Goal: Information Seeking & Learning: Get advice/opinions

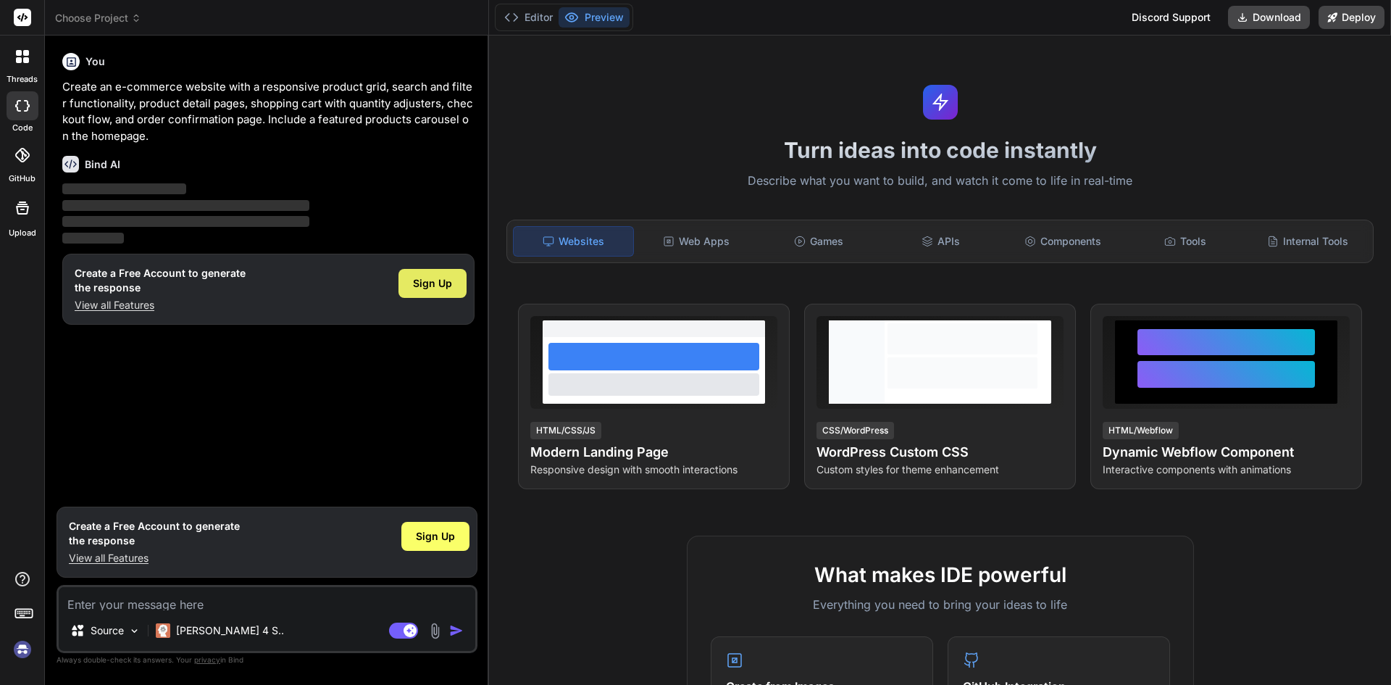
click at [442, 276] on span "Sign Up" at bounding box center [432, 283] width 39 height 14
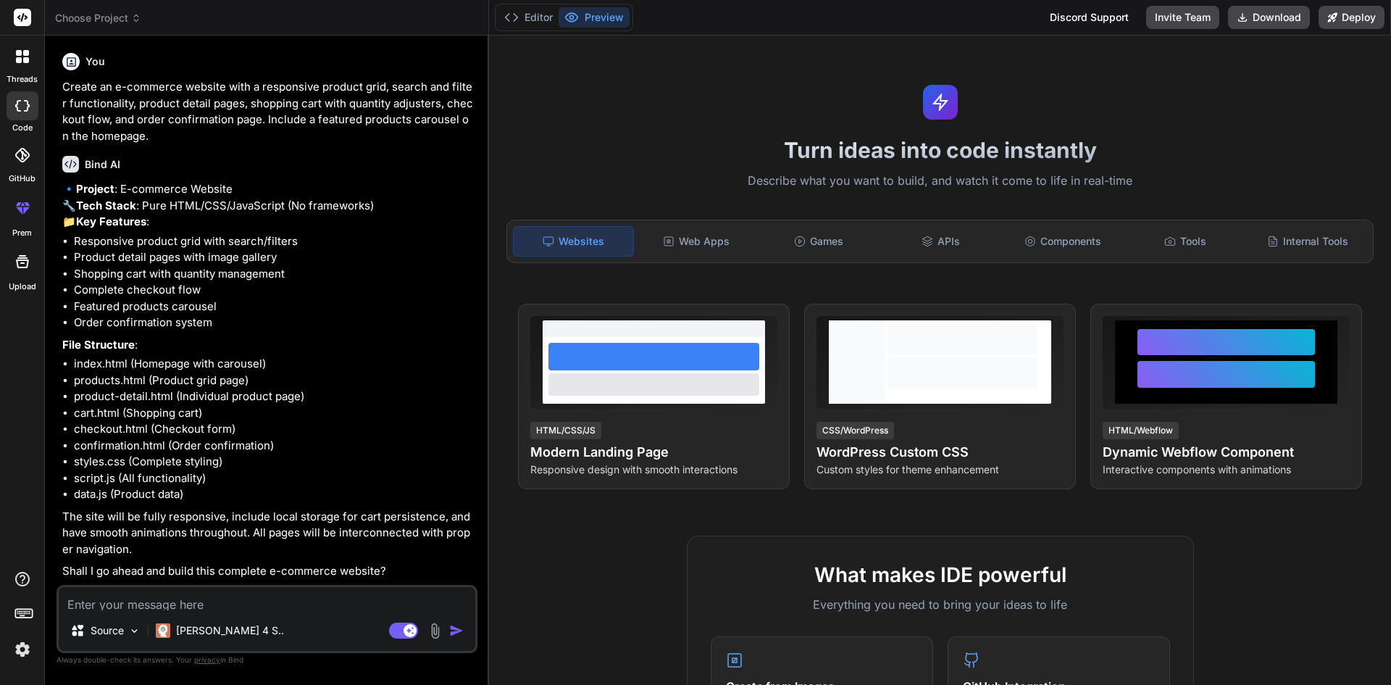
type textarea "x"
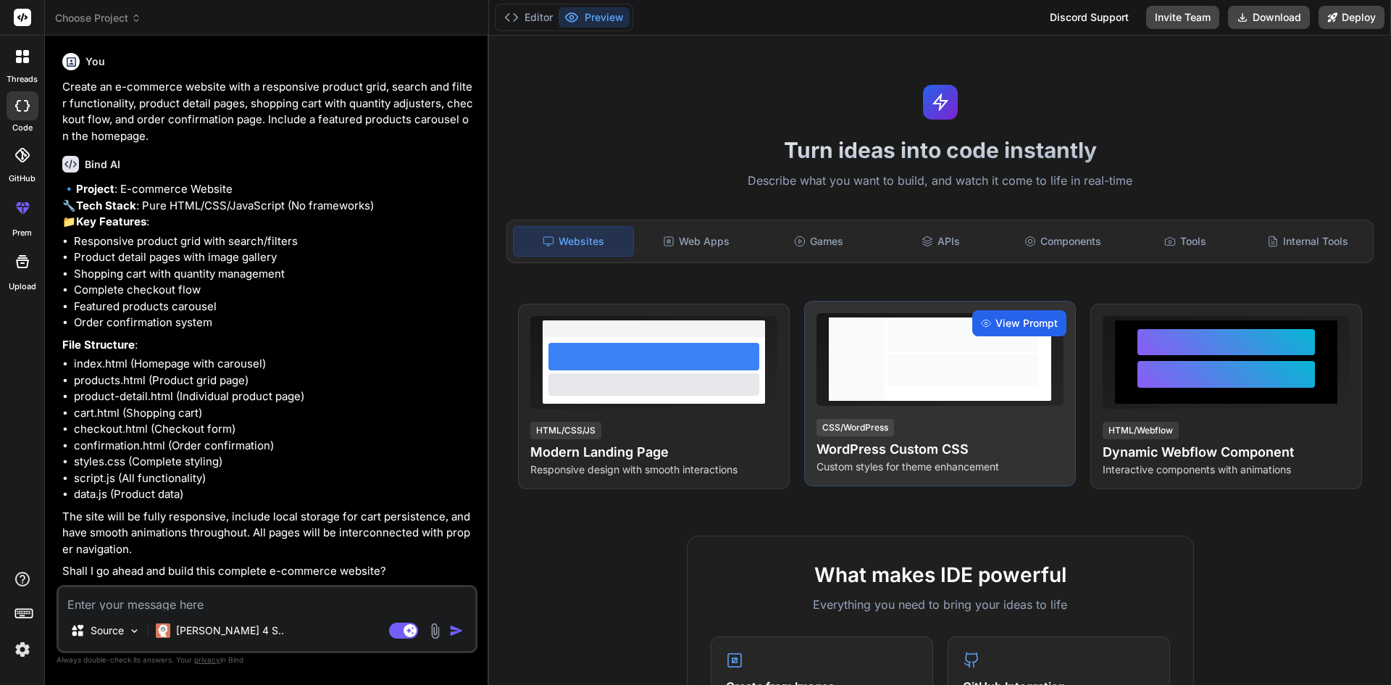
click at [991, 318] on icon at bounding box center [986, 323] width 10 height 10
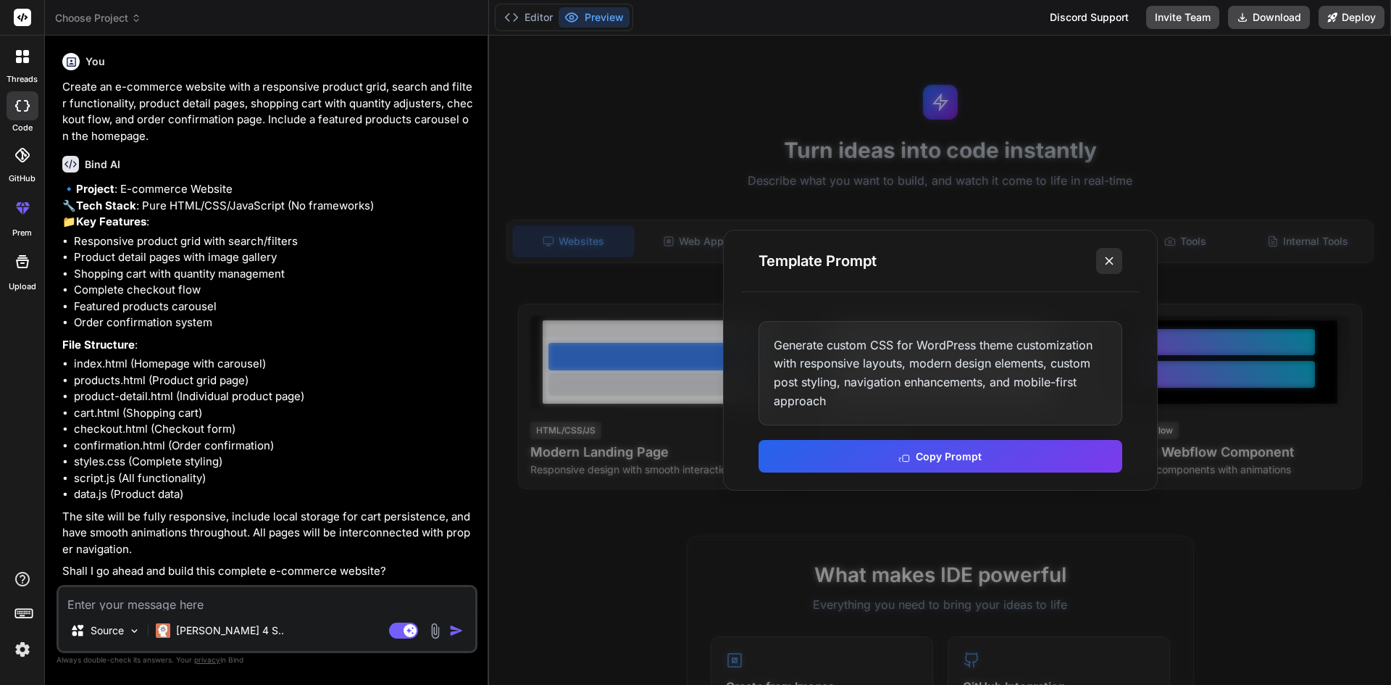
click at [1109, 258] on icon at bounding box center [1109, 261] width 14 height 14
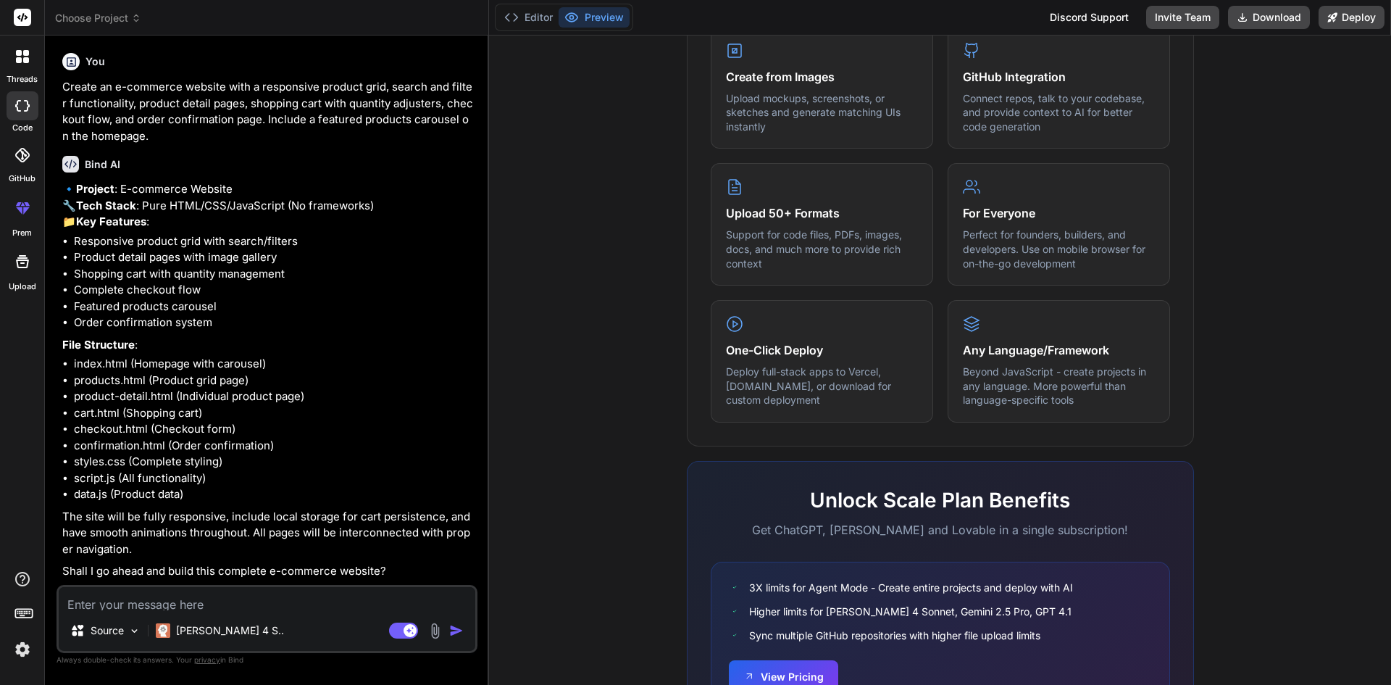
scroll to position [635, 0]
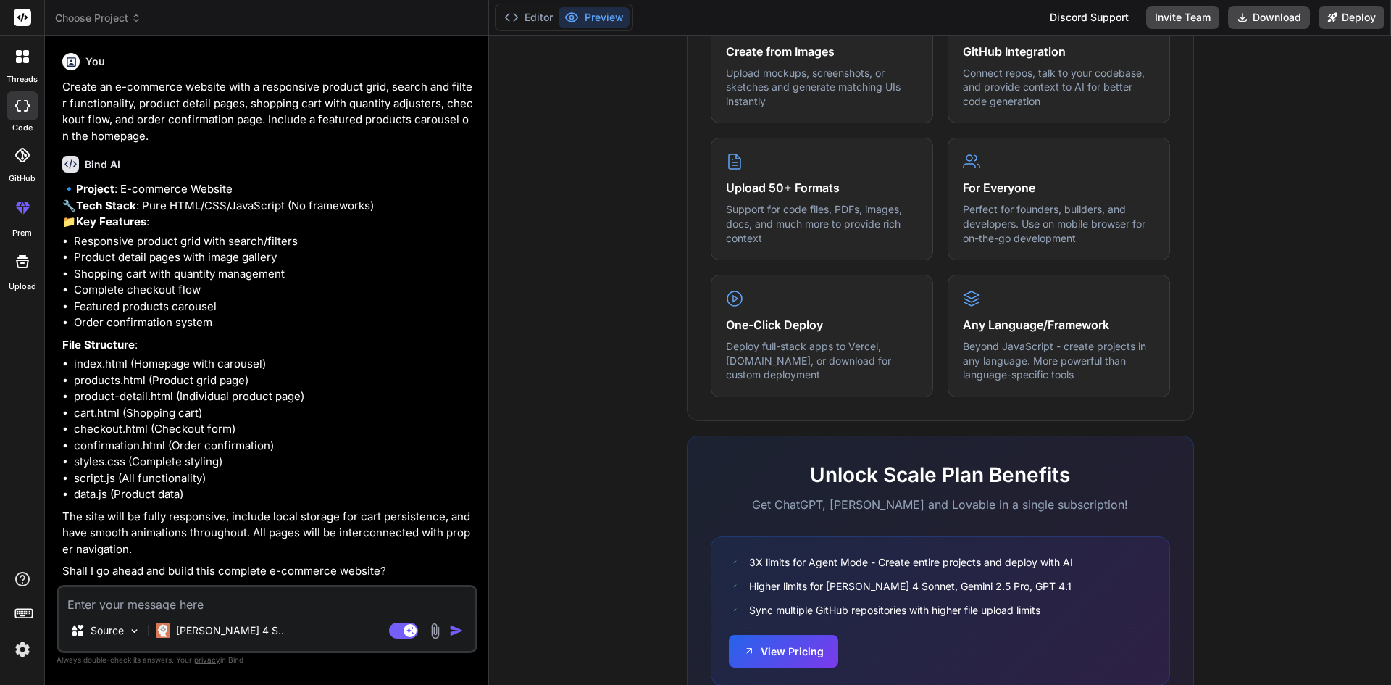
click at [94, 609] on textarea at bounding box center [267, 598] width 417 height 23
type textarea "y"
type textarea "x"
type textarea "ye"
type textarea "x"
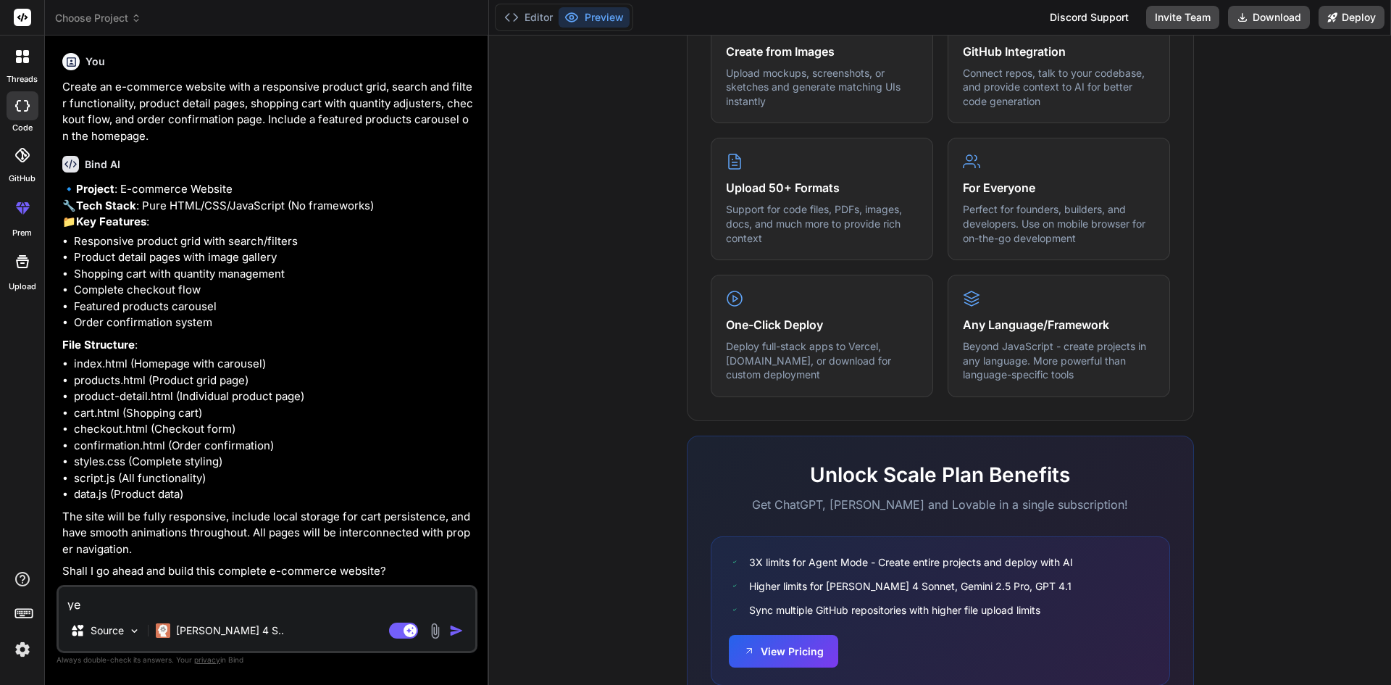
type textarea "yes"
type textarea "x"
type textarea "yes,"
type textarea "x"
type textarea "yes,"
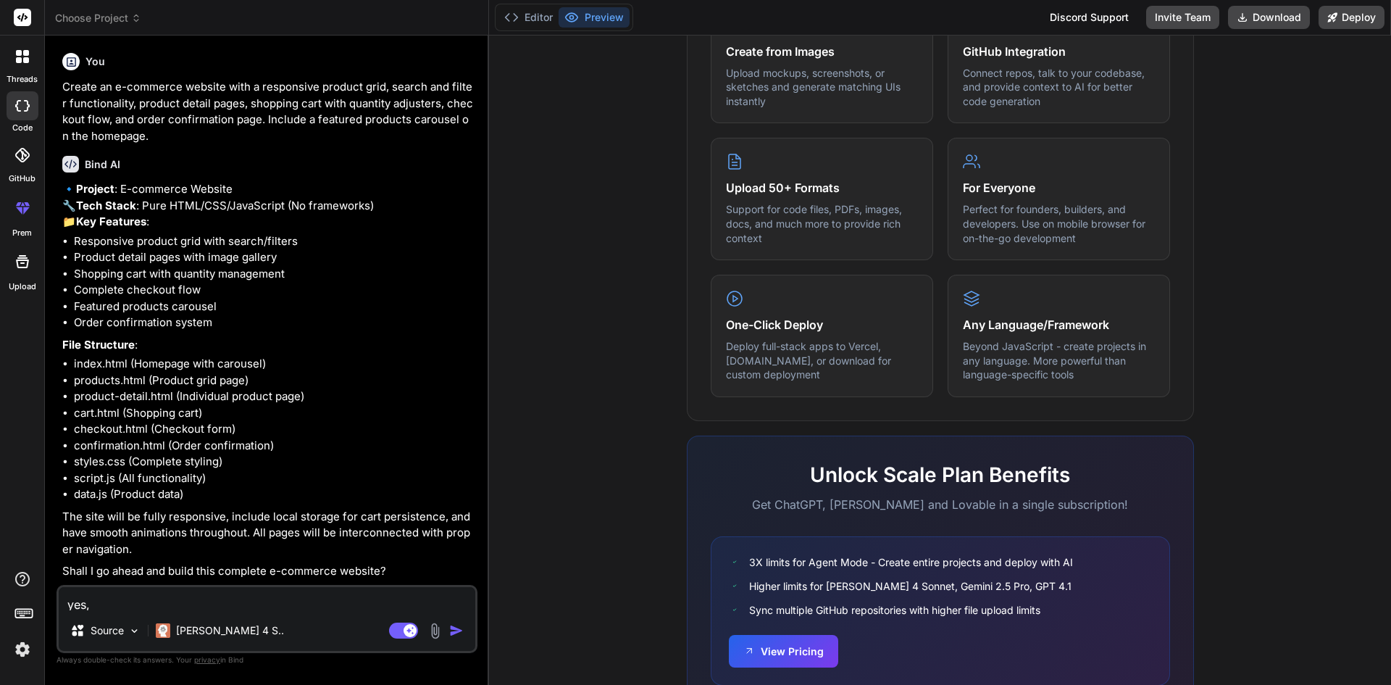
type textarea "x"
type textarea "yes, i"
type textarea "x"
type textarea "yes, i"
type textarea "x"
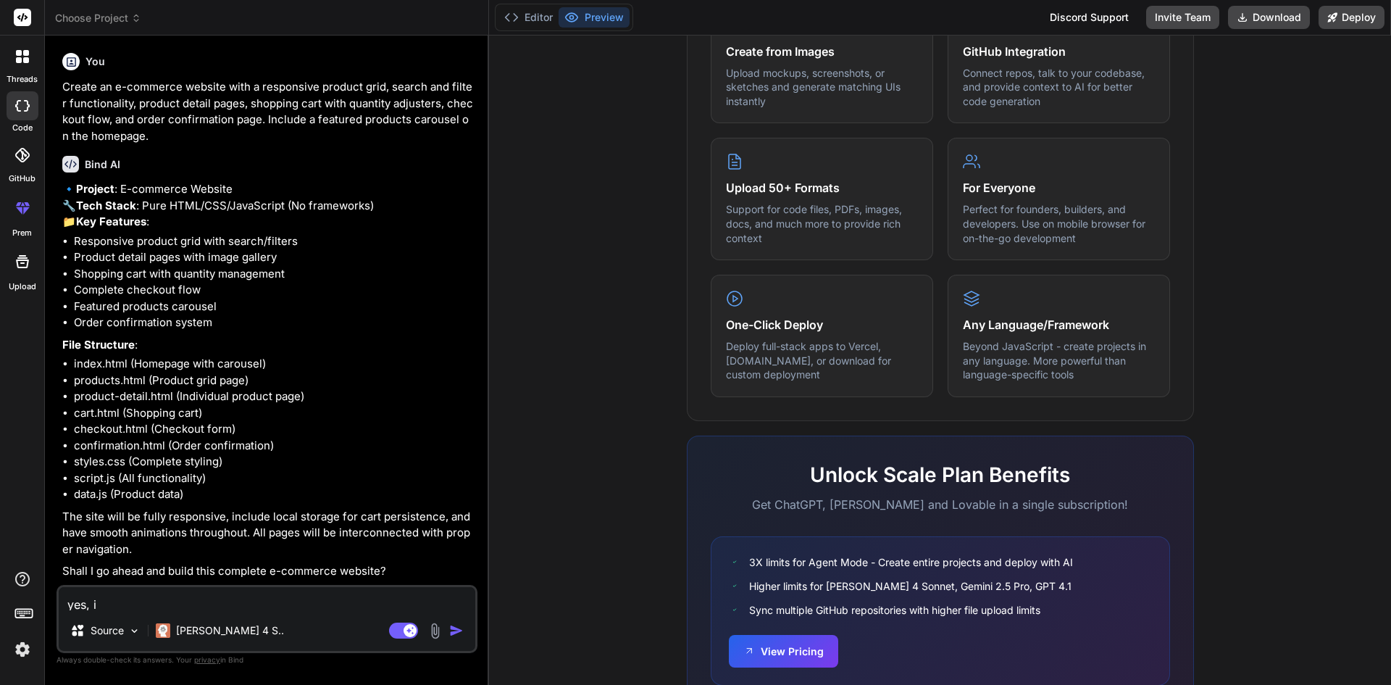
type textarea "yes, i w"
type textarea "x"
type textarea "yes, i wa"
type textarea "x"
type textarea "yes, i wan"
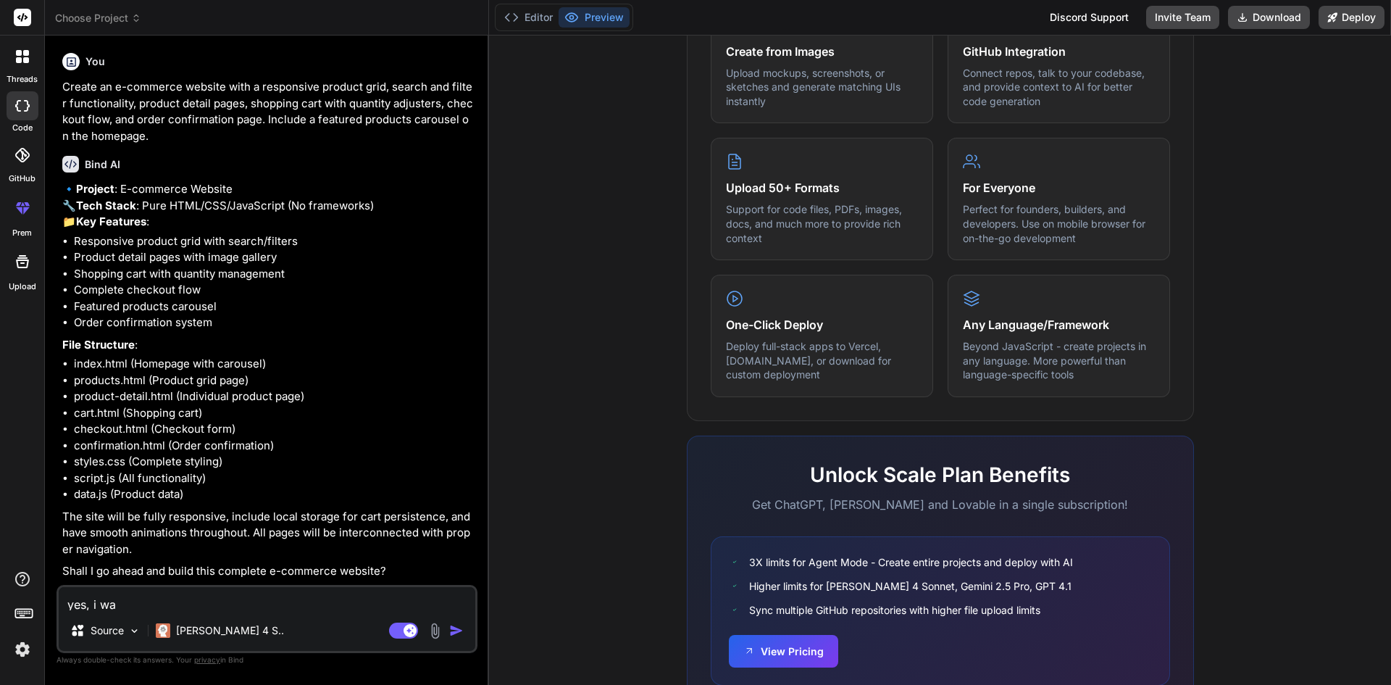
type textarea "x"
type textarea "yes, i want"
type textarea "x"
type textarea "yes, i want"
type textarea "x"
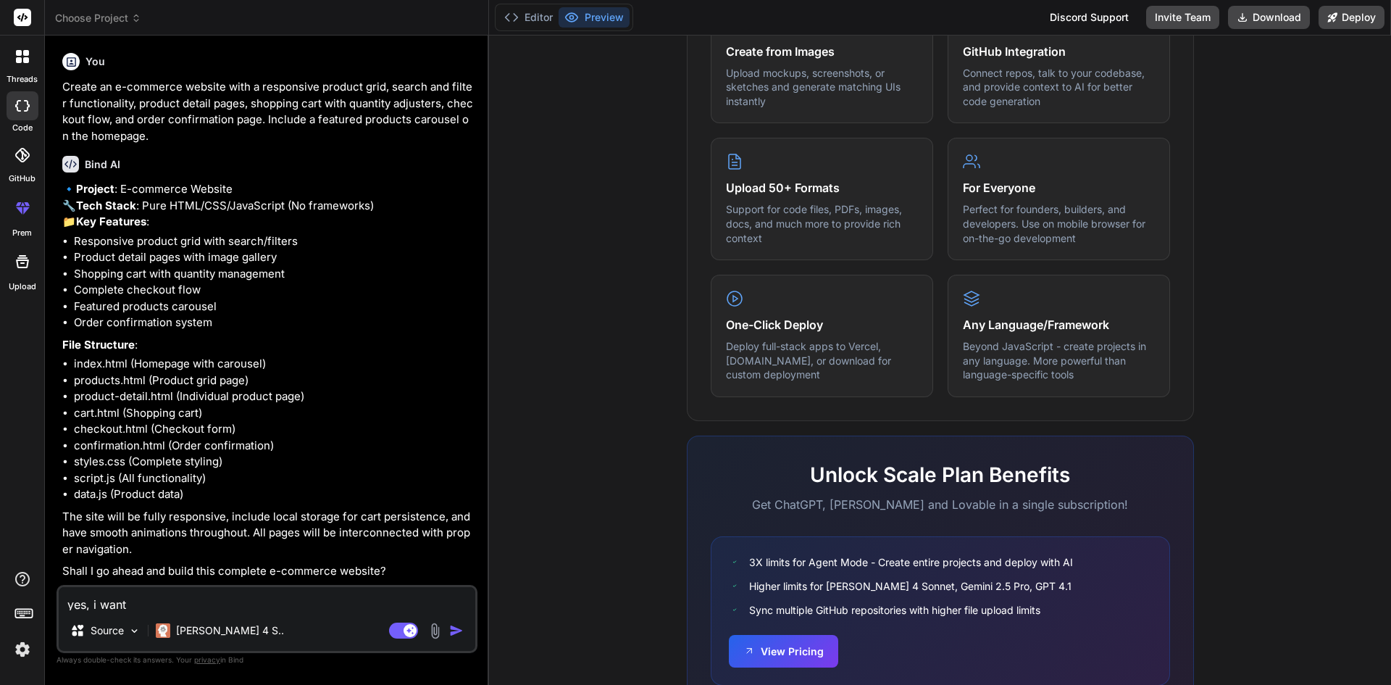
type textarea "yes, i want t"
type textarea "x"
type textarea "yes, i want to"
type textarea "x"
type textarea "yes, i want to"
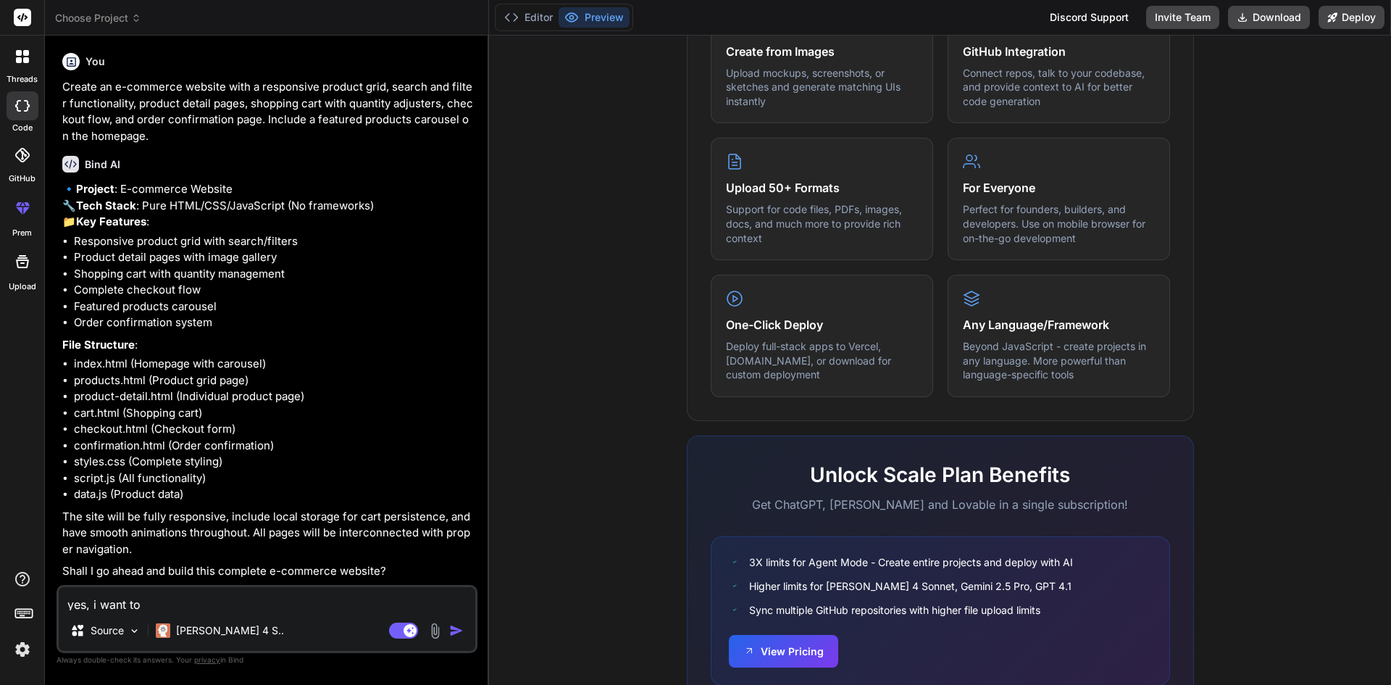
type textarea "x"
type textarea "yes, i want to m"
type textarea "x"
type textarea "yes, i want to ma"
type textarea "x"
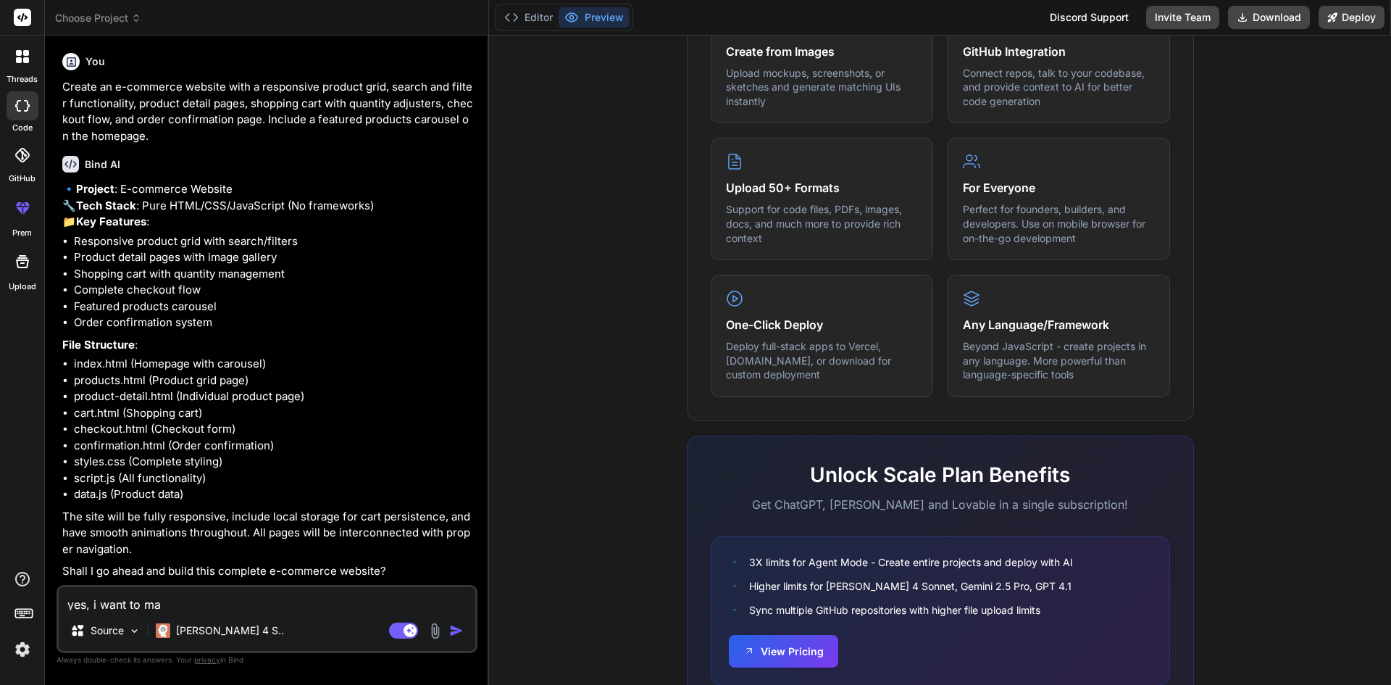
type textarea "yes, i want to mak"
type textarea "x"
type textarea "yes, i want to make"
type textarea "x"
type textarea "yes, i want to make"
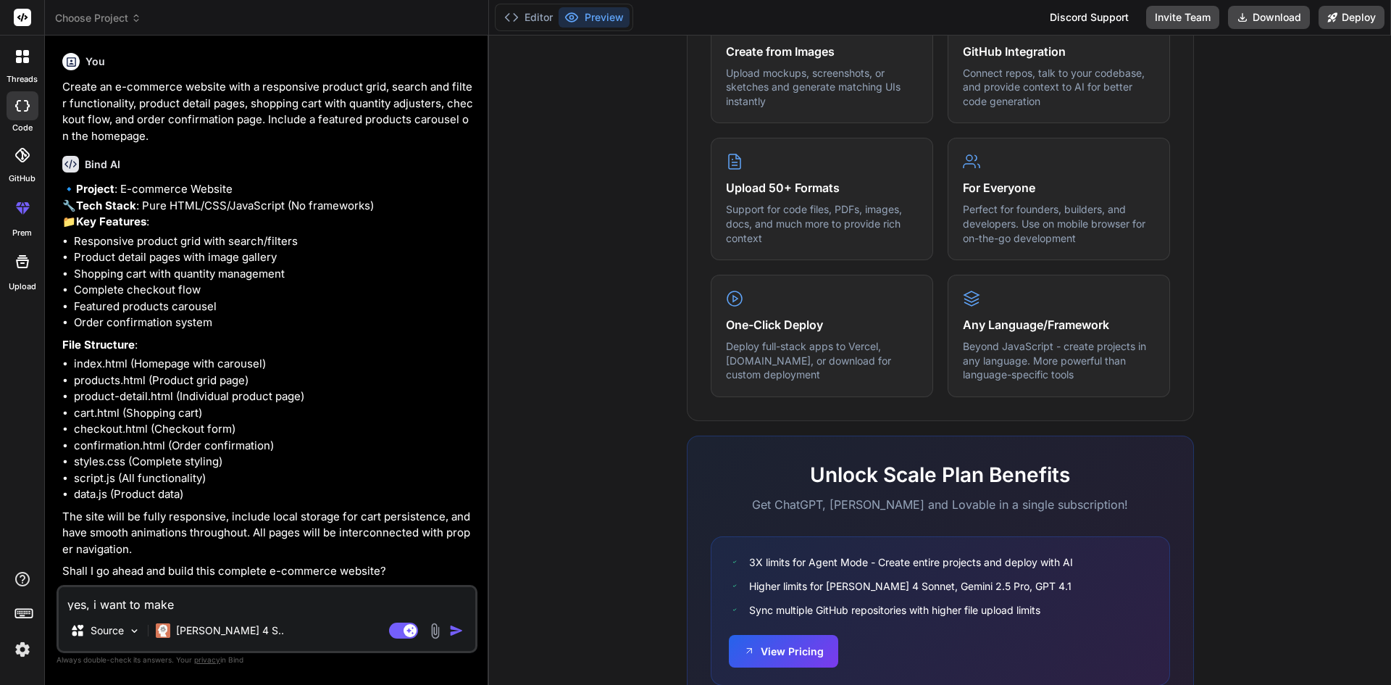
type textarea "x"
type textarea "yes, i want to make i"
type textarea "x"
type textarea "yes, i want to make it"
type textarea "x"
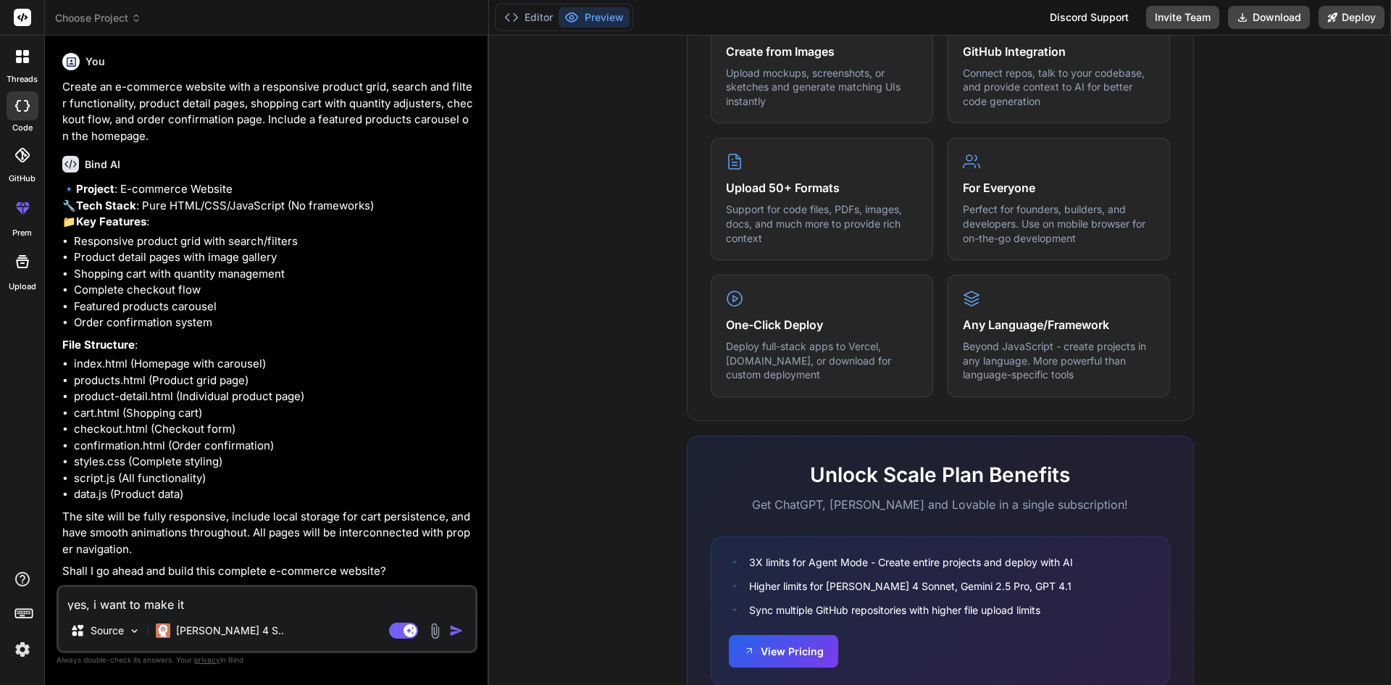
type textarea "yes, i want to make it"
type textarea "x"
type textarea "yes, i want to make it f"
type textarea "x"
type textarea "yes, i want to make it fo"
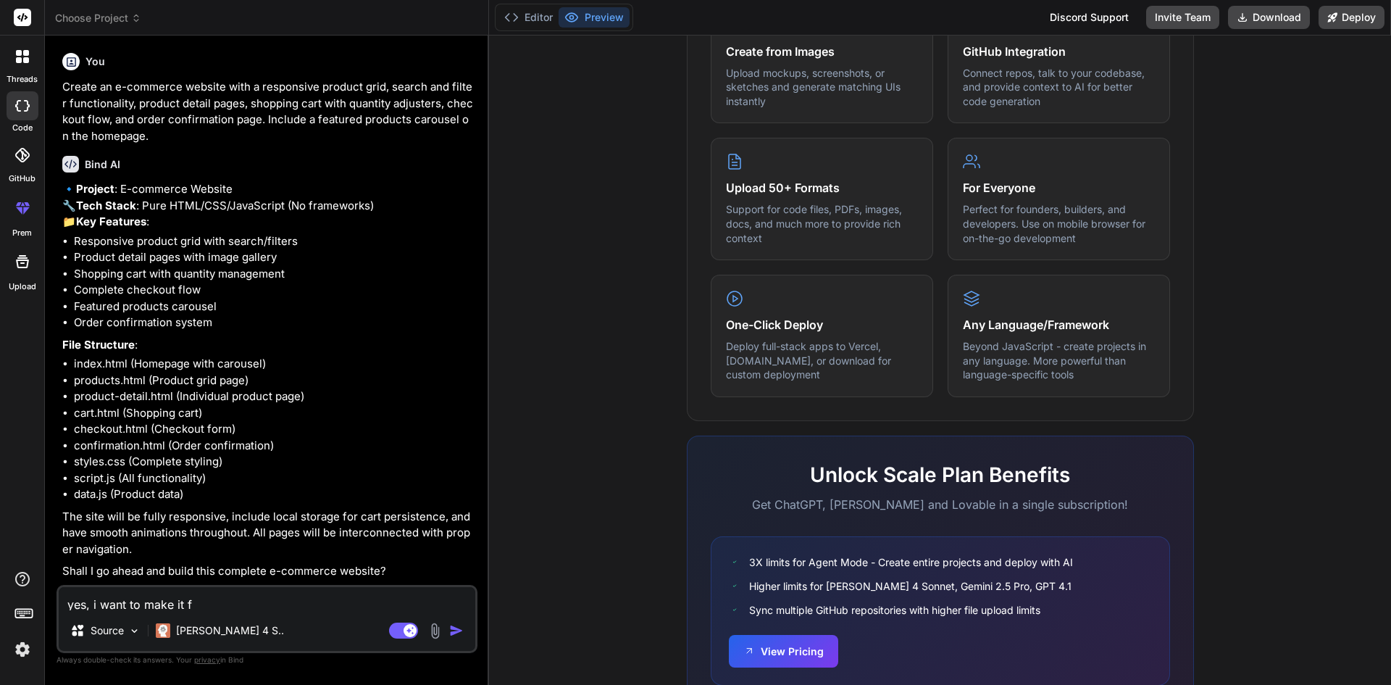
type textarea "x"
type textarea "yes, i want to make it for"
type textarea "x"
type textarea "yes, i want to make it for"
type textarea "x"
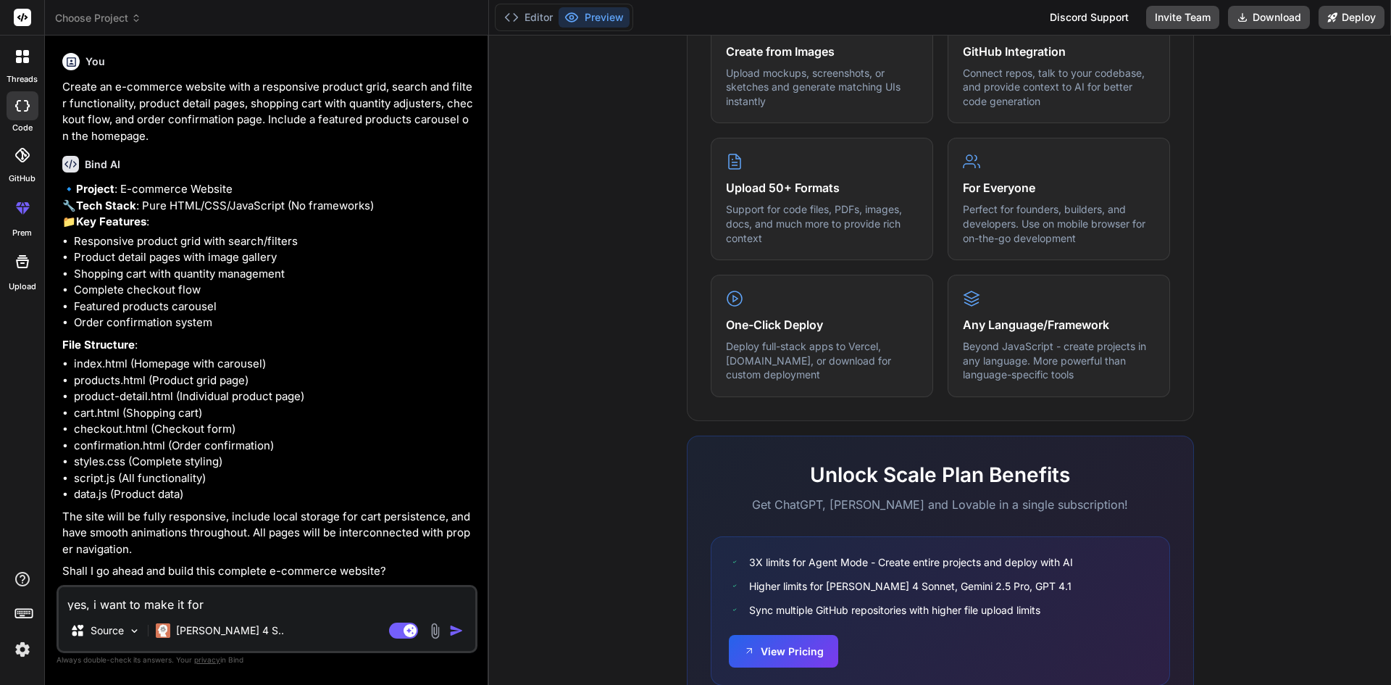
type textarea "yes, i want to make it for s"
type textarea "x"
type textarea "yes, i want to make it for se"
type textarea "x"
type textarea "yes, i want to make it for sec"
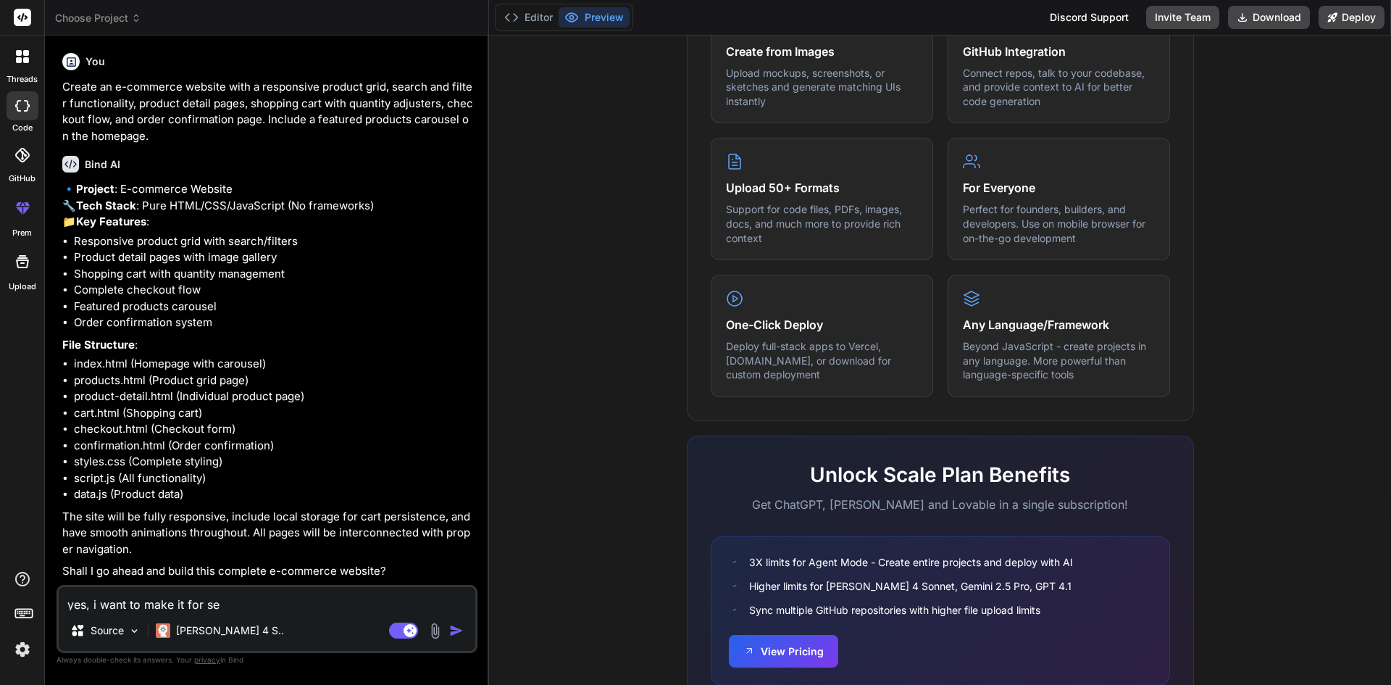
type textarea "x"
type textarea "yes, i want to make it for seco"
type textarea "x"
type textarea "yes, i want to make it for secon"
type textarea "x"
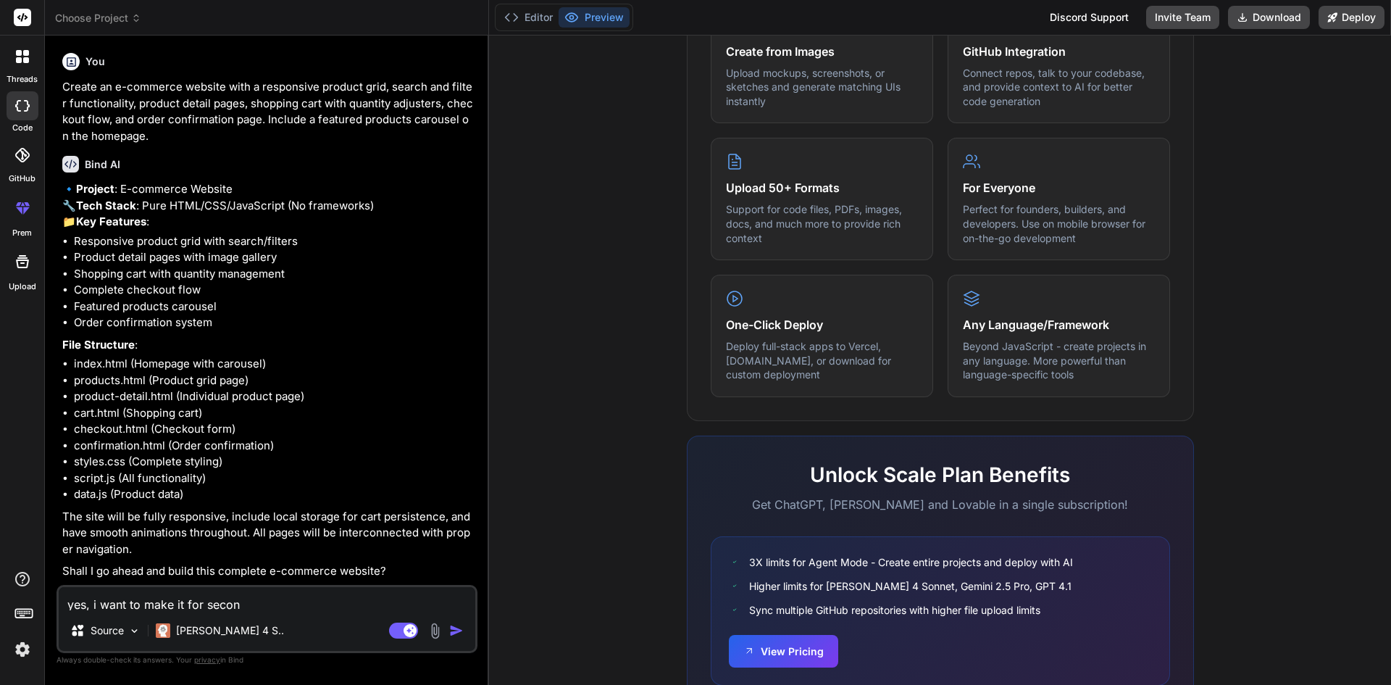
type textarea "yes, i want to make it for second"
type textarea "x"
type textarea "yes, i want to make it for second"
type textarea "x"
type textarea "yes, i want to make it for second h"
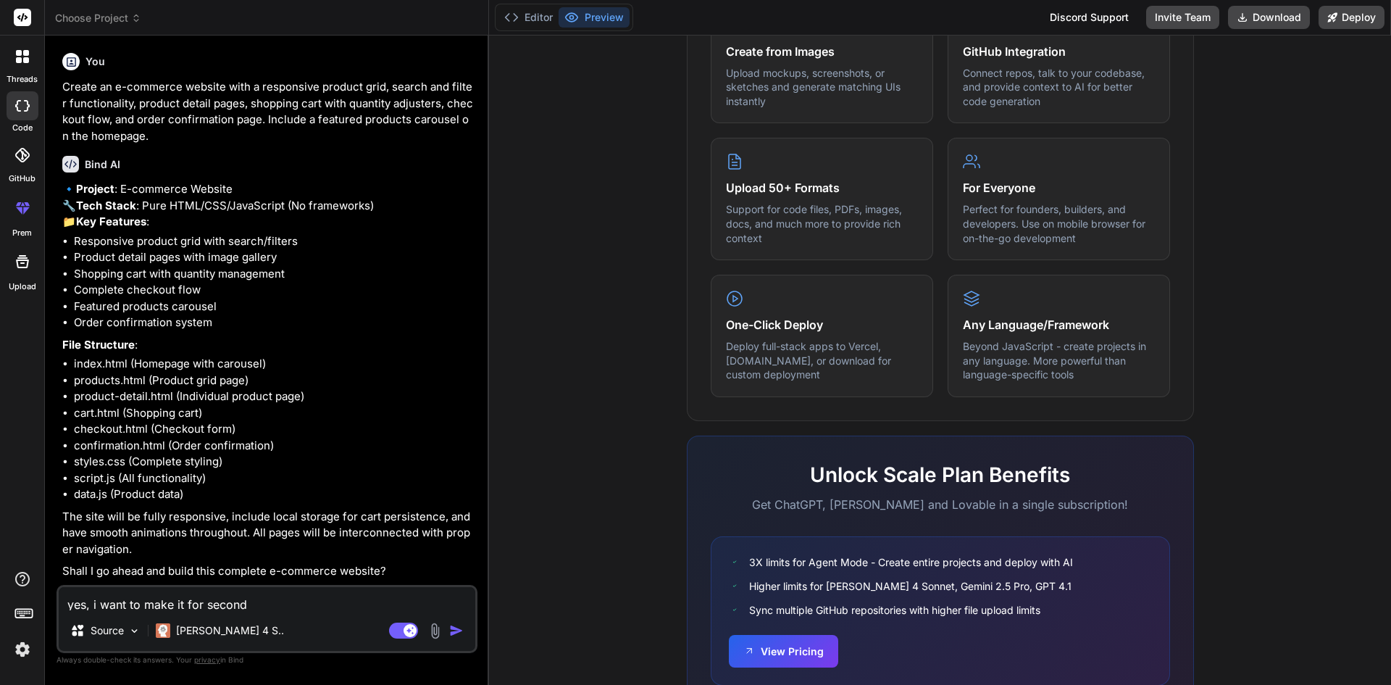
type textarea "x"
type textarea "yes, i want to make it for second ha"
type textarea "x"
type textarea "yes, i want to make it for second han"
type textarea "x"
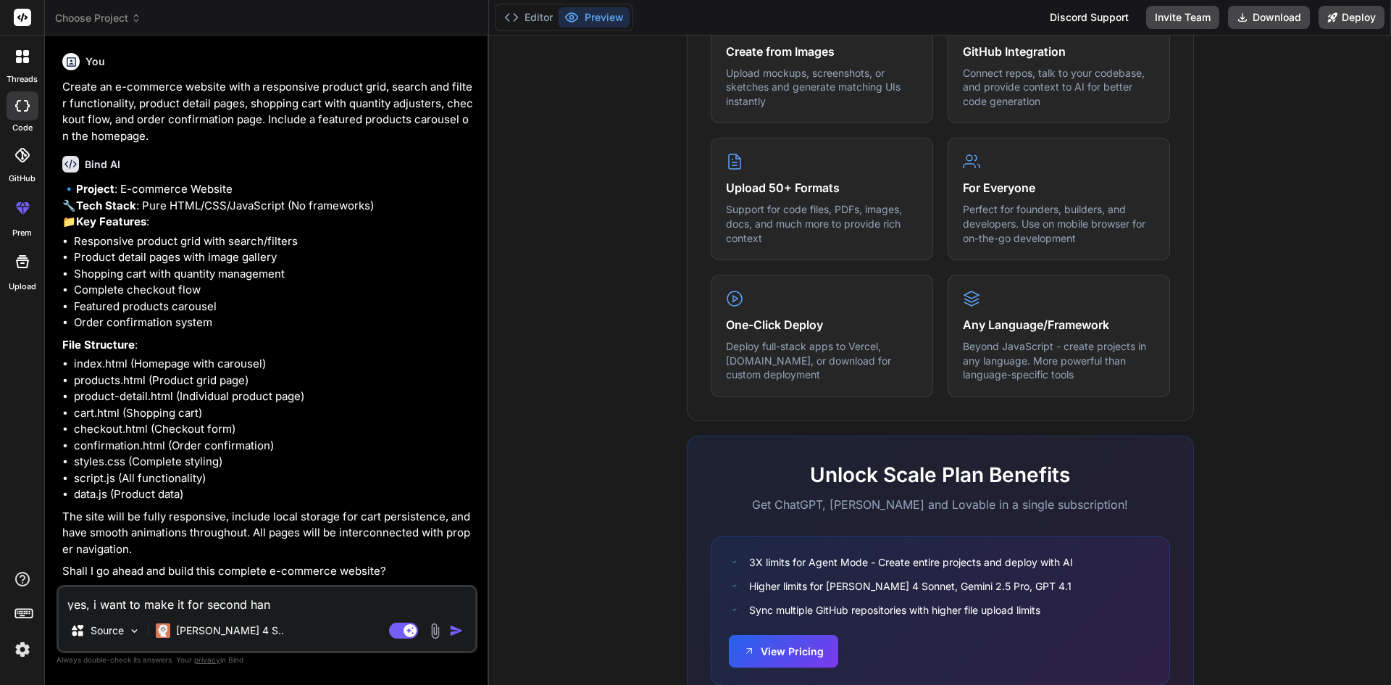
type textarea "yes, i want to make it for second hand"
type textarea "x"
type textarea "yes, i want to make it for second hand"
type textarea "x"
type textarea "yes, i want to make it for second hand p"
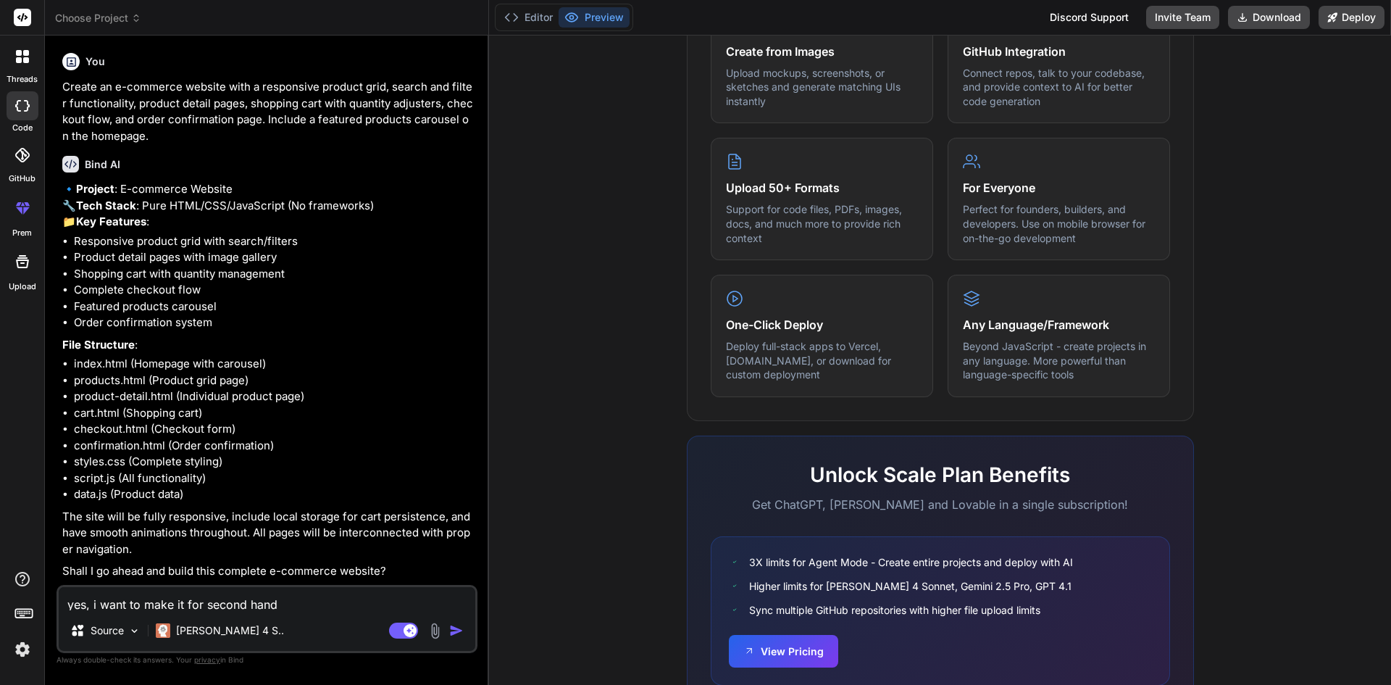
type textarea "x"
type textarea "yes, i want to make it for second hand ph"
type textarea "x"
type textarea "yes, i want to make it for second hand pho"
type textarea "x"
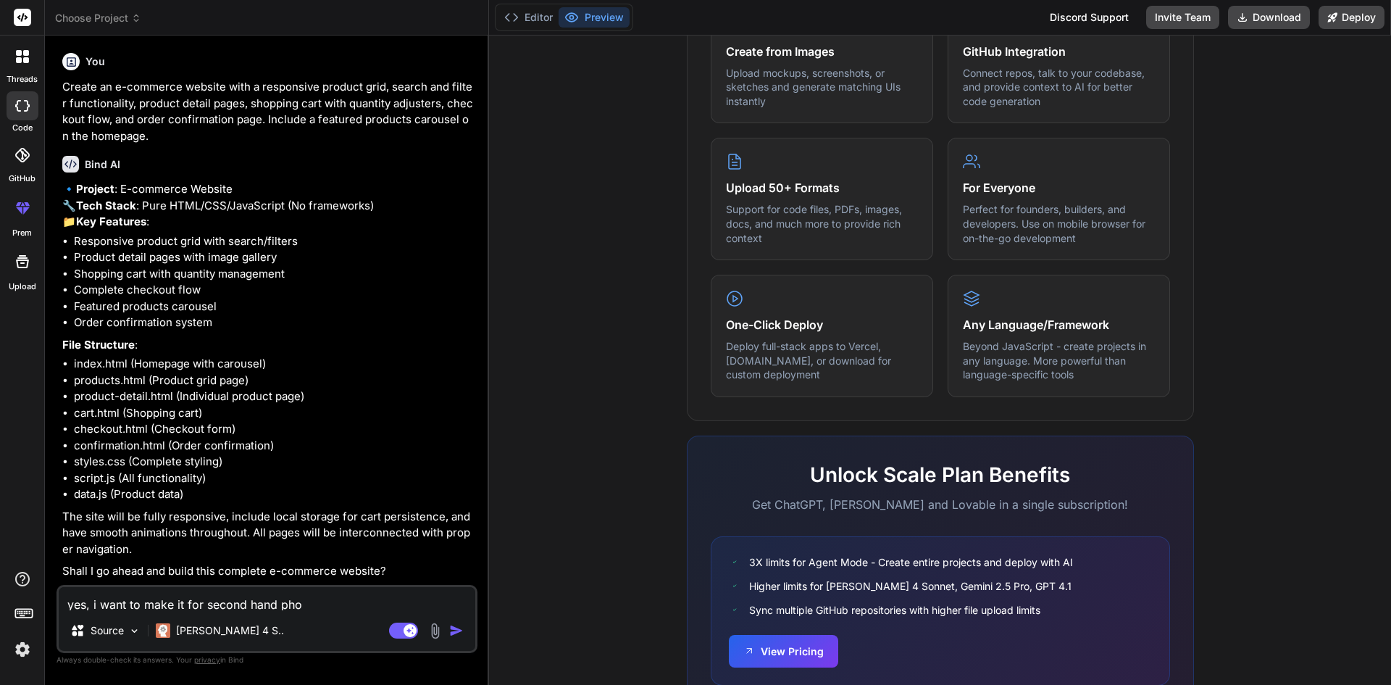
type textarea "yes, i want to make it for second hand phon"
type textarea "x"
type textarea "yes, i want to make it for second hand phone"
type textarea "x"
type textarea "yes, i want to make it for second hand phone"
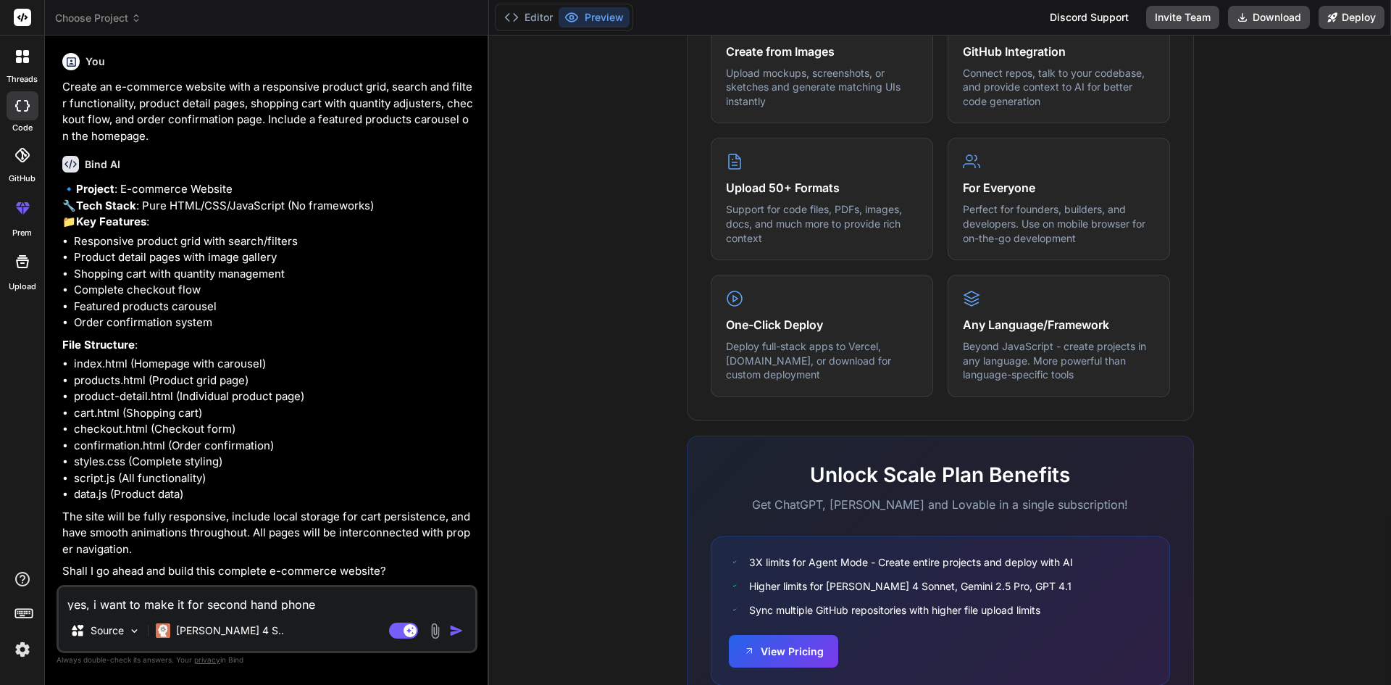
type textarea "x"
type textarea "yes, i want to make it for second hand phone w"
type textarea "x"
type textarea "yes, i want to make it for second hand phone we"
type textarea "x"
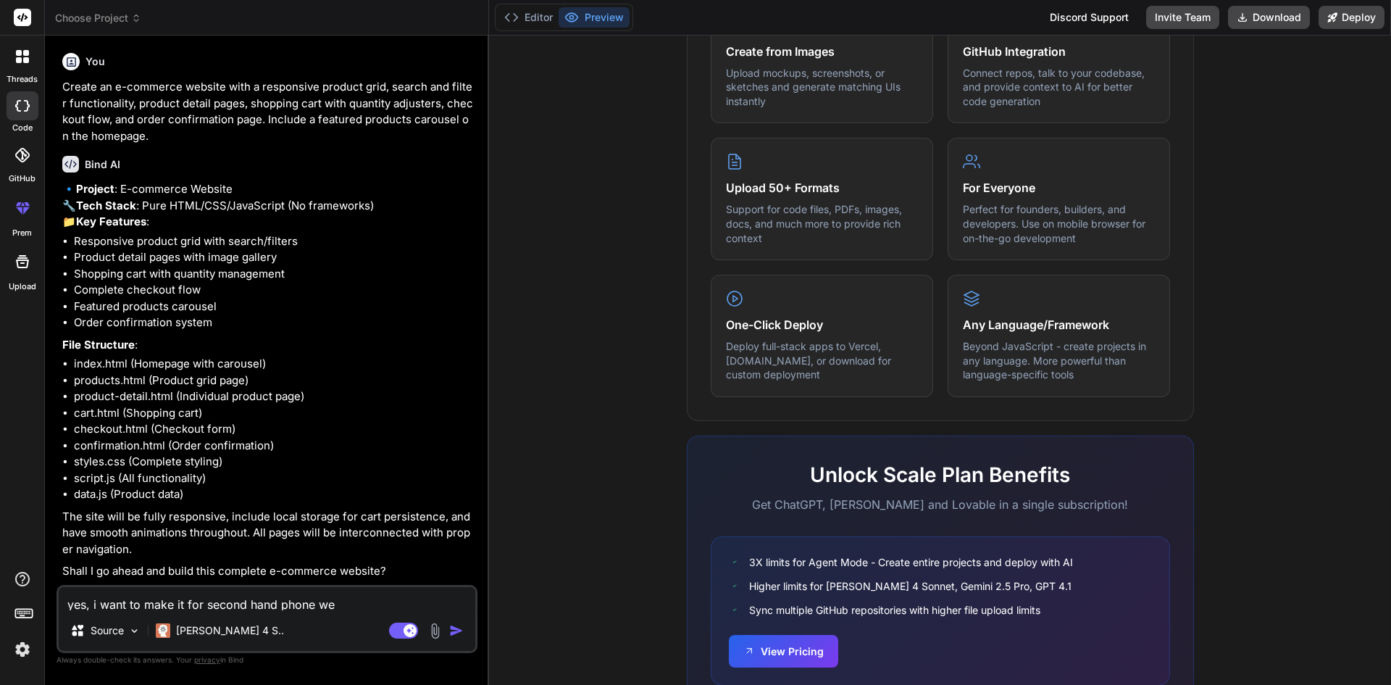
type textarea "yes, i want to make it for second hand phone w"
type textarea "x"
type textarea "yes, i want to make it for second hand phone"
type textarea "x"
type textarea "yes, i want to make it for second hand phone s"
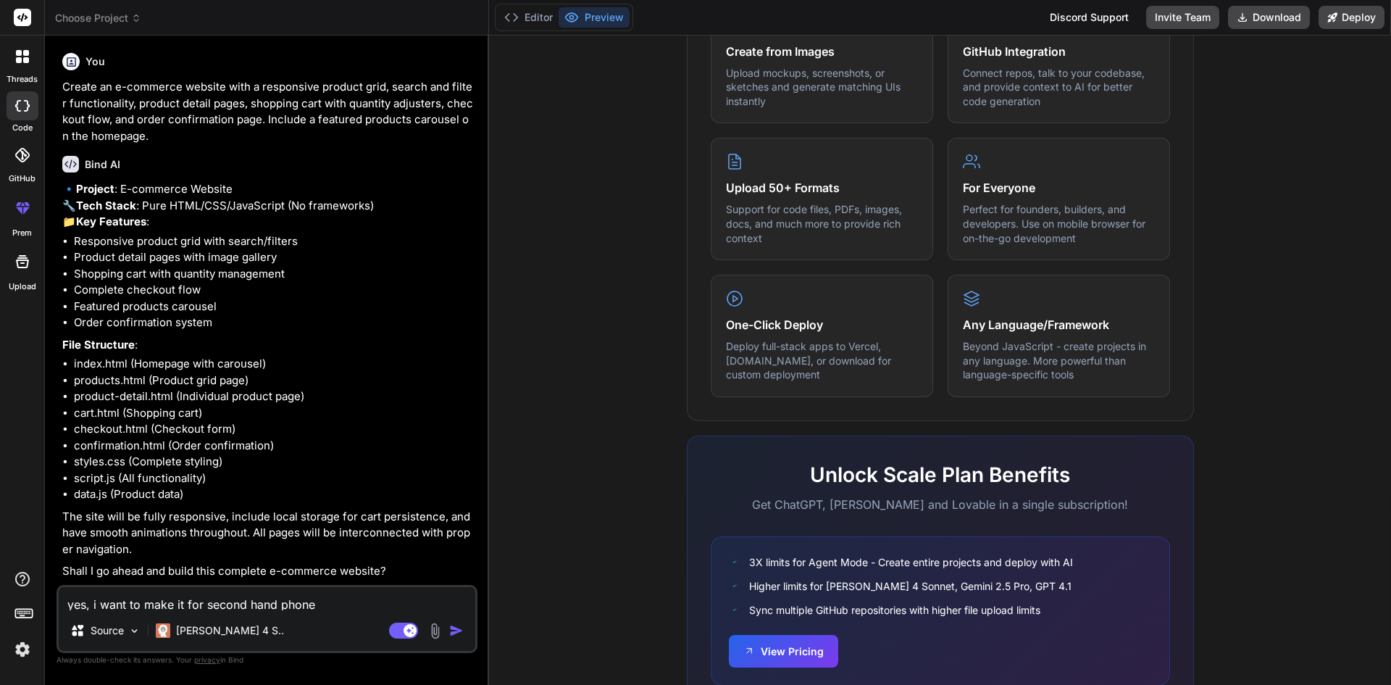
type textarea "x"
type textarea "yes, i want to make it for second hand phone sa"
type textarea "x"
type textarea "yes, i want to make it for second hand phone s"
type textarea "x"
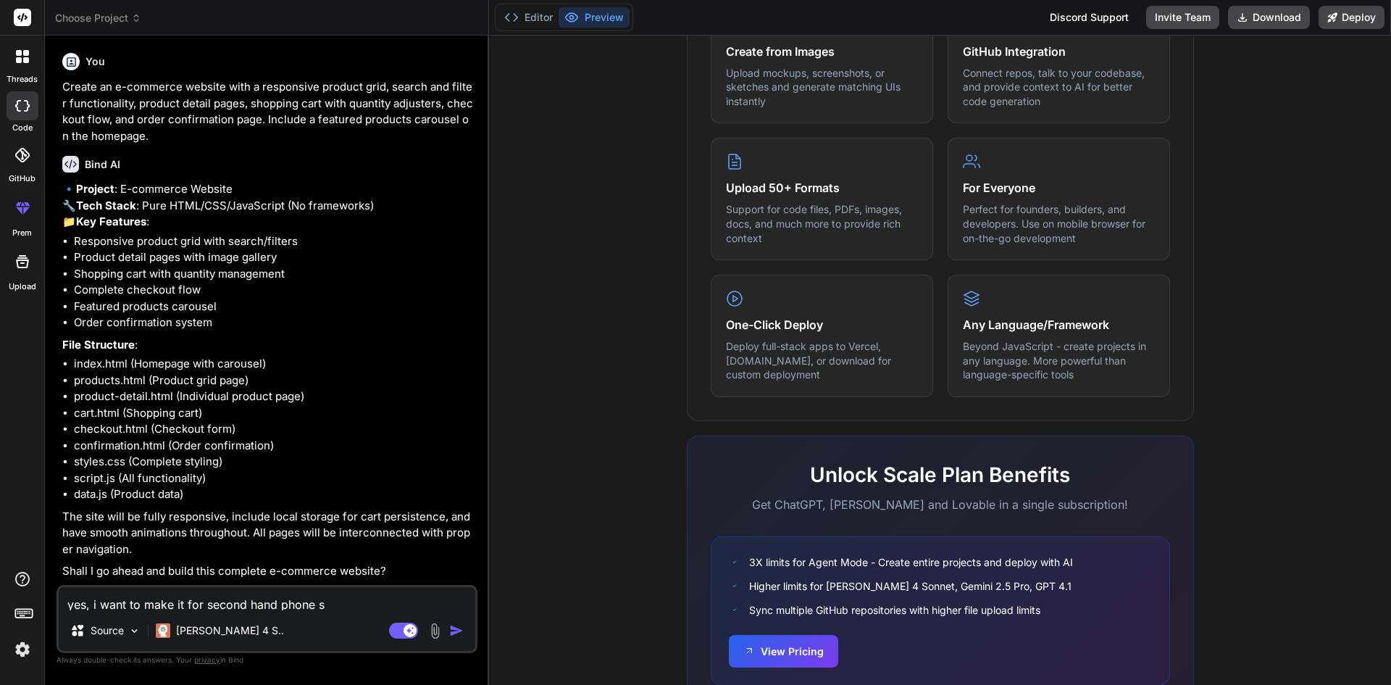
type textarea "yes, i want to make it for second hand phone se"
type textarea "x"
type textarea "yes, i want to make it for second hand phone sel"
type textarea "x"
type textarea "yes, i want to make it for second hand phone sell"
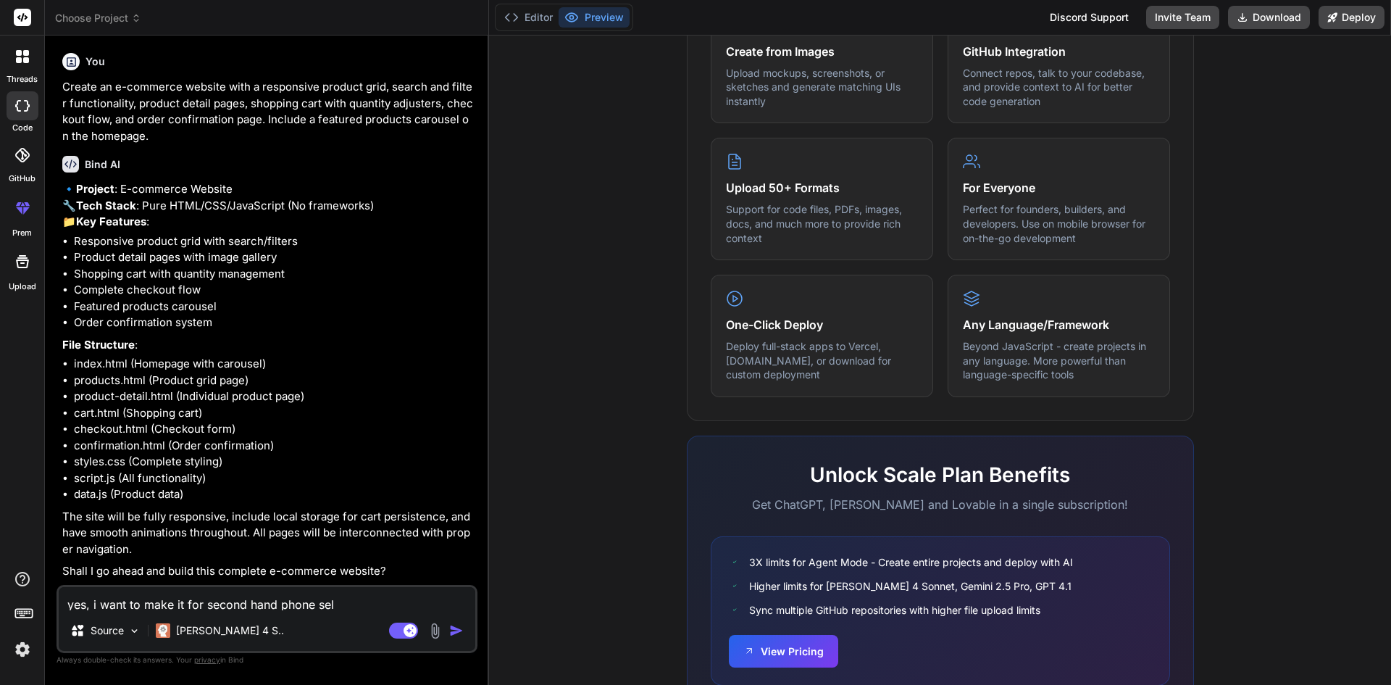
type textarea "x"
type textarea "yes, i want to make it for second hand phone selli"
type textarea "x"
type textarea "yes, i want to make it for second hand phone sellin"
type textarea "x"
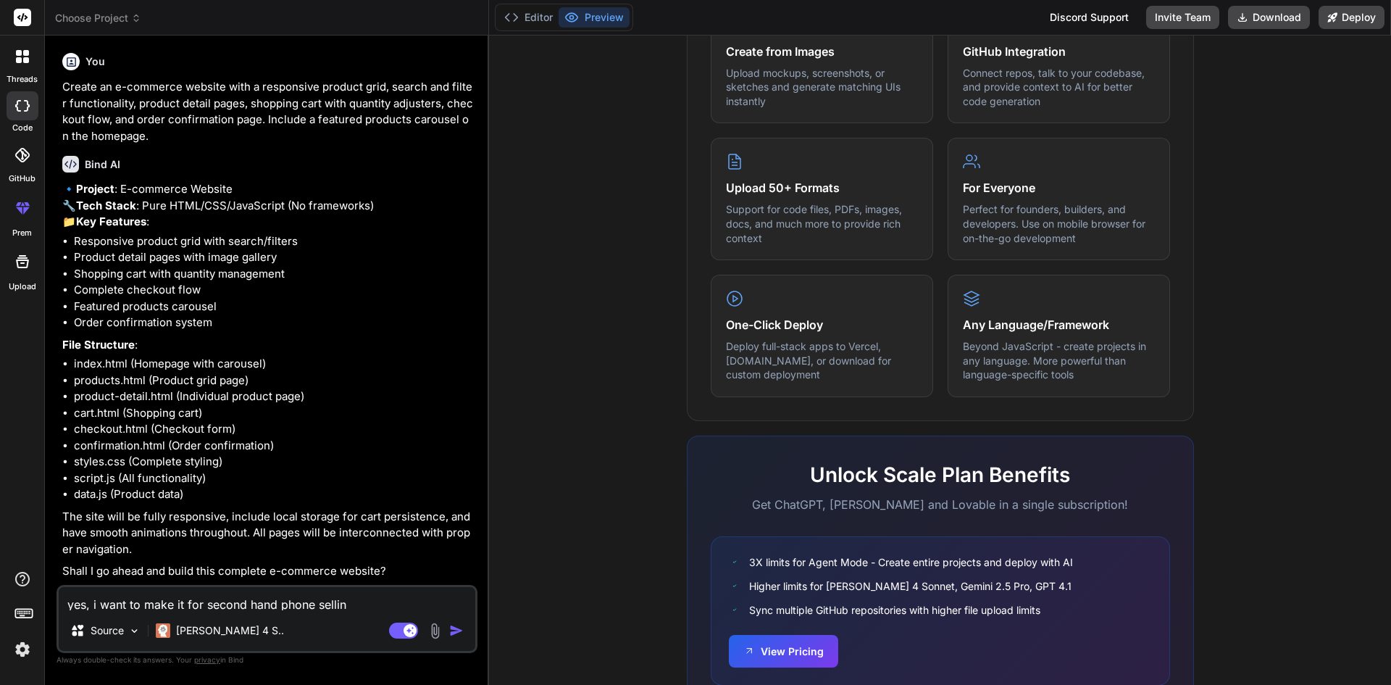
type textarea "yes, i want to make it for second hand phone selling"
type textarea "x"
type textarea "yes, i want to make it for second hand phone selling"
type textarea "x"
type textarea "yes, i want to make it for second hand phone selling e"
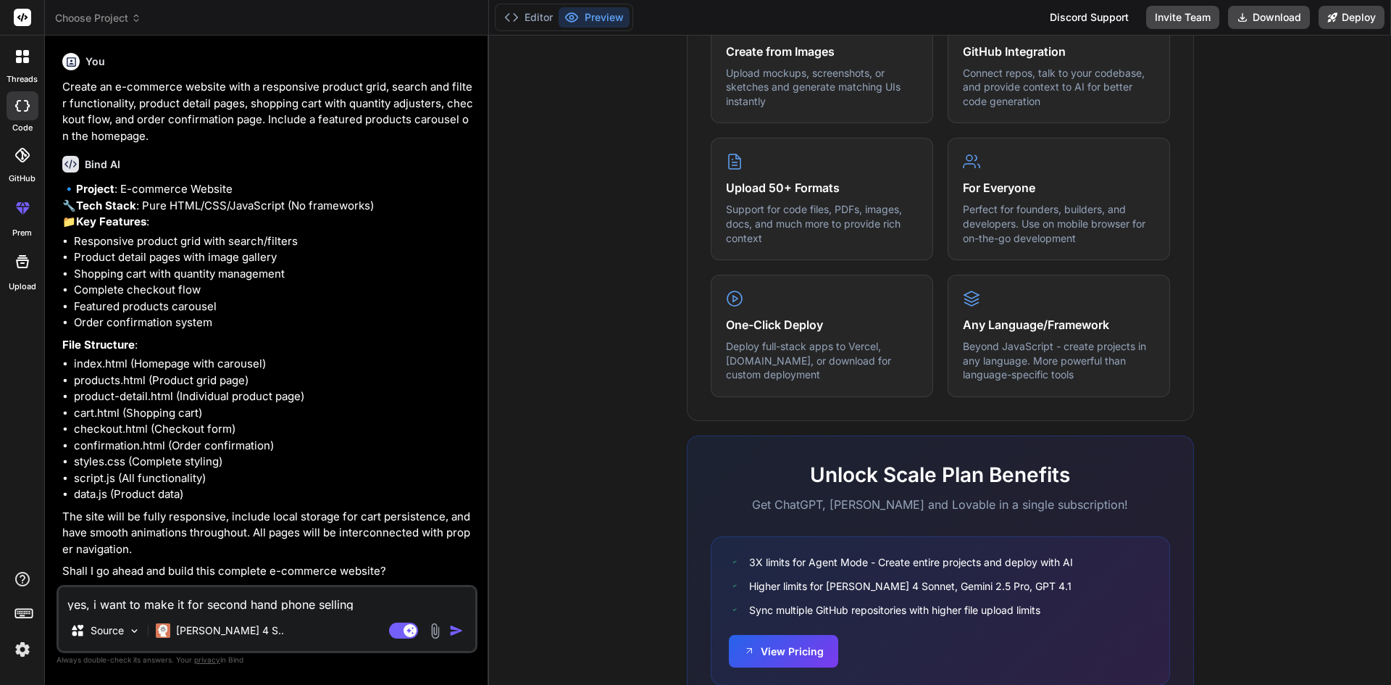
type textarea "x"
type textarea "yes, i want to make it for second hand phone selling ec"
type textarea "x"
type textarea "yes, i want to make it for second hand phone selling eco"
type textarea "x"
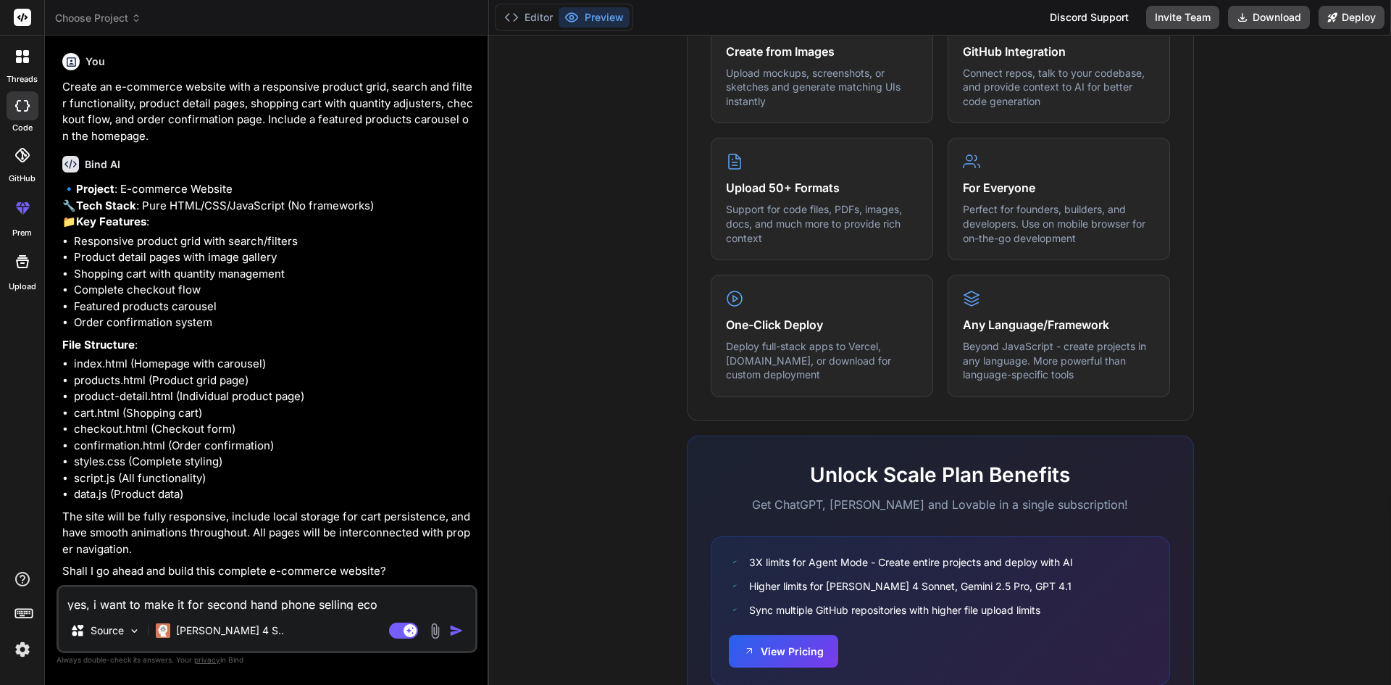
type textarea "yes, i want to make it for second hand phone selling ec"
type textarea "x"
type textarea "yes, i want to make it for second hand phone selling e"
type textarea "x"
type textarea "yes, i want to make it for second hand phone selling e-"
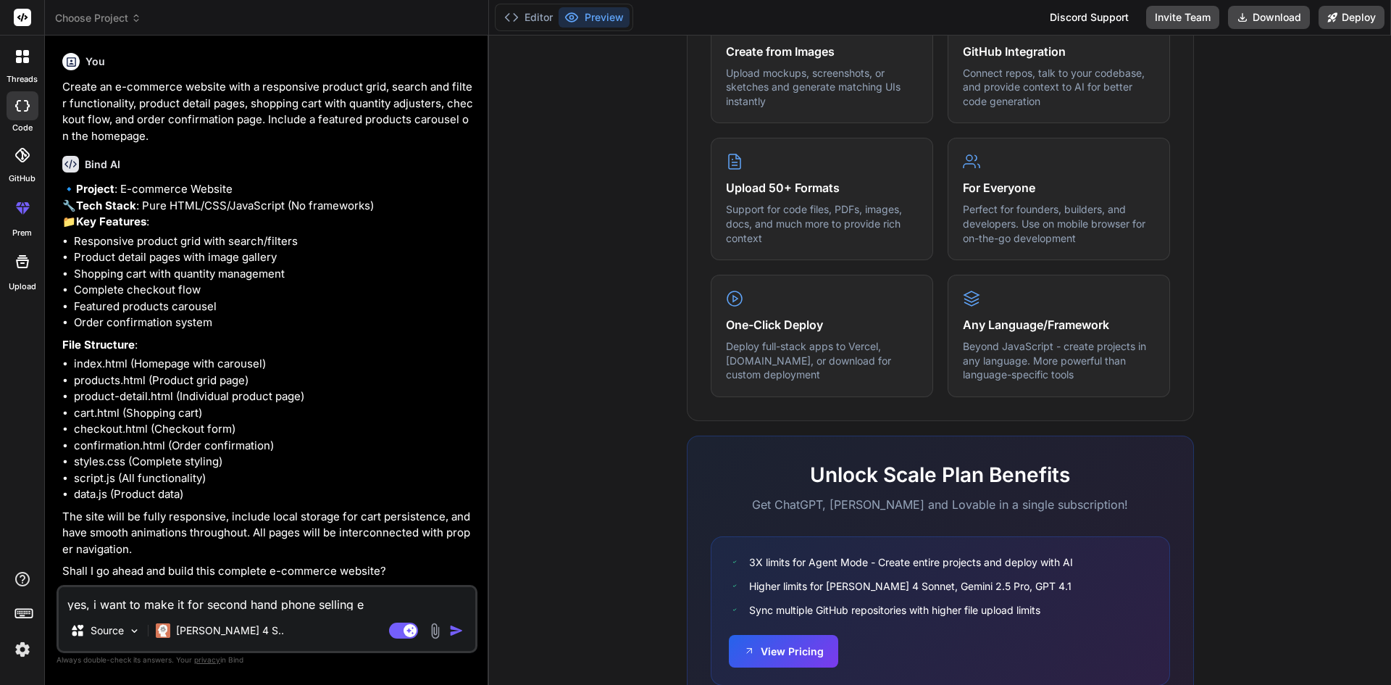
type textarea "x"
type textarea "yes, i want to make it for second hand phone selling e-c"
type textarea "x"
type textarea "yes, i want to make it for second hand phone selling e-co"
type textarea "x"
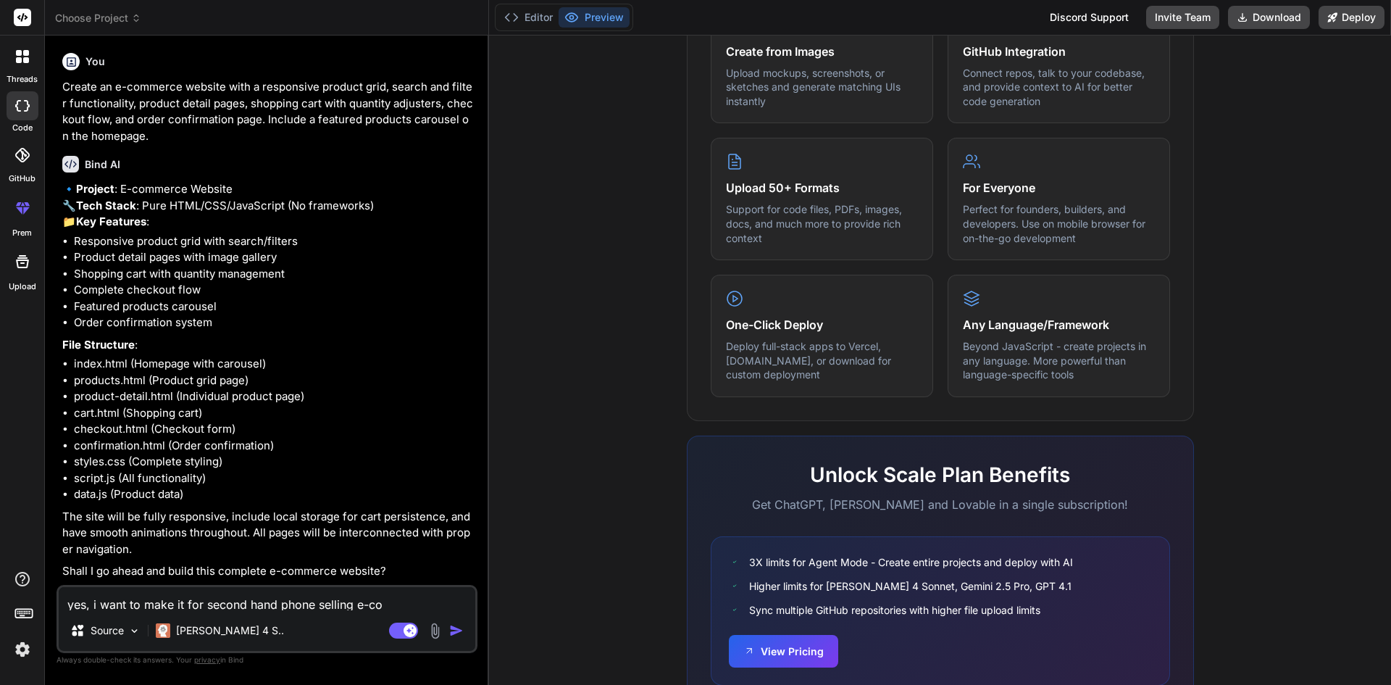
type textarea "yes, i want to make it for second hand phone selling e-com"
type textarea "x"
type textarea "yes, i want to make it for second hand phone selling e-comm"
type textarea "x"
type textarea "yes, i want to make it for second hand phone selling e-comme"
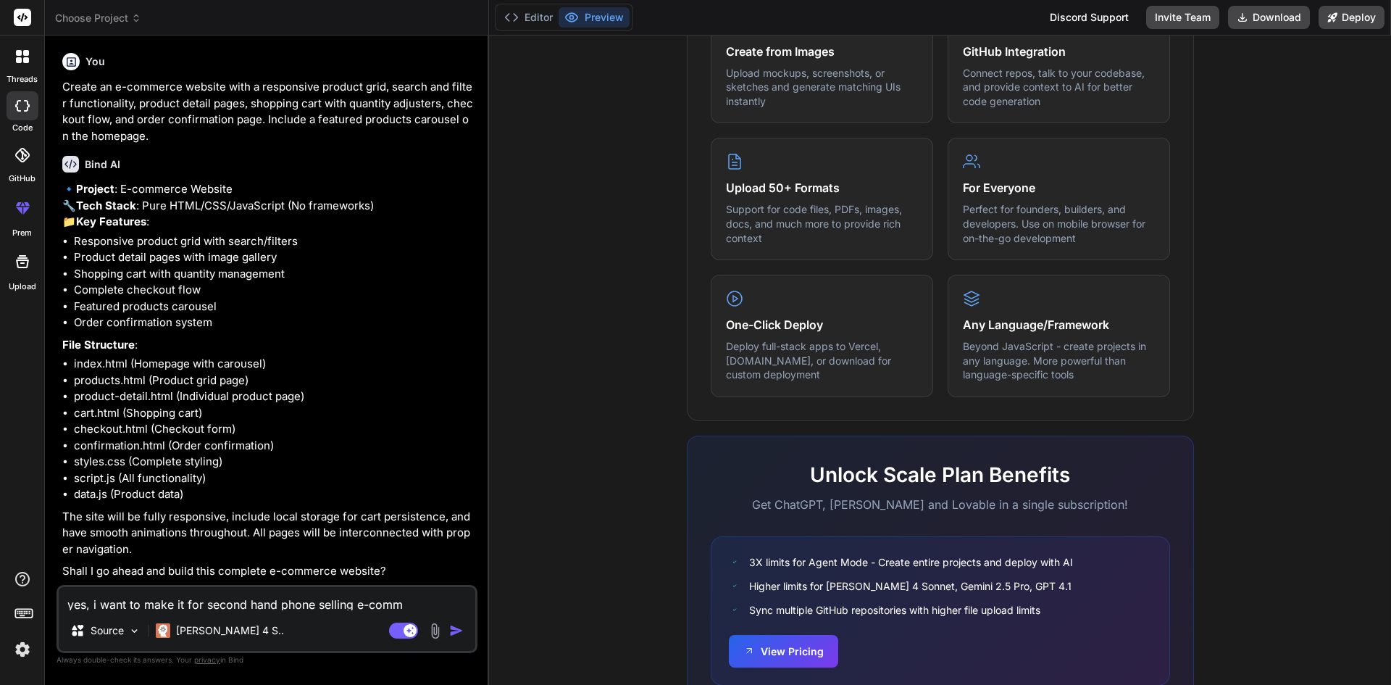
type textarea "x"
type textarea "yes, i want to make it for second hand phone selling e-commer"
type textarea "x"
type textarea "yes, i want to make it for second hand phone selling e-commera"
type textarea "x"
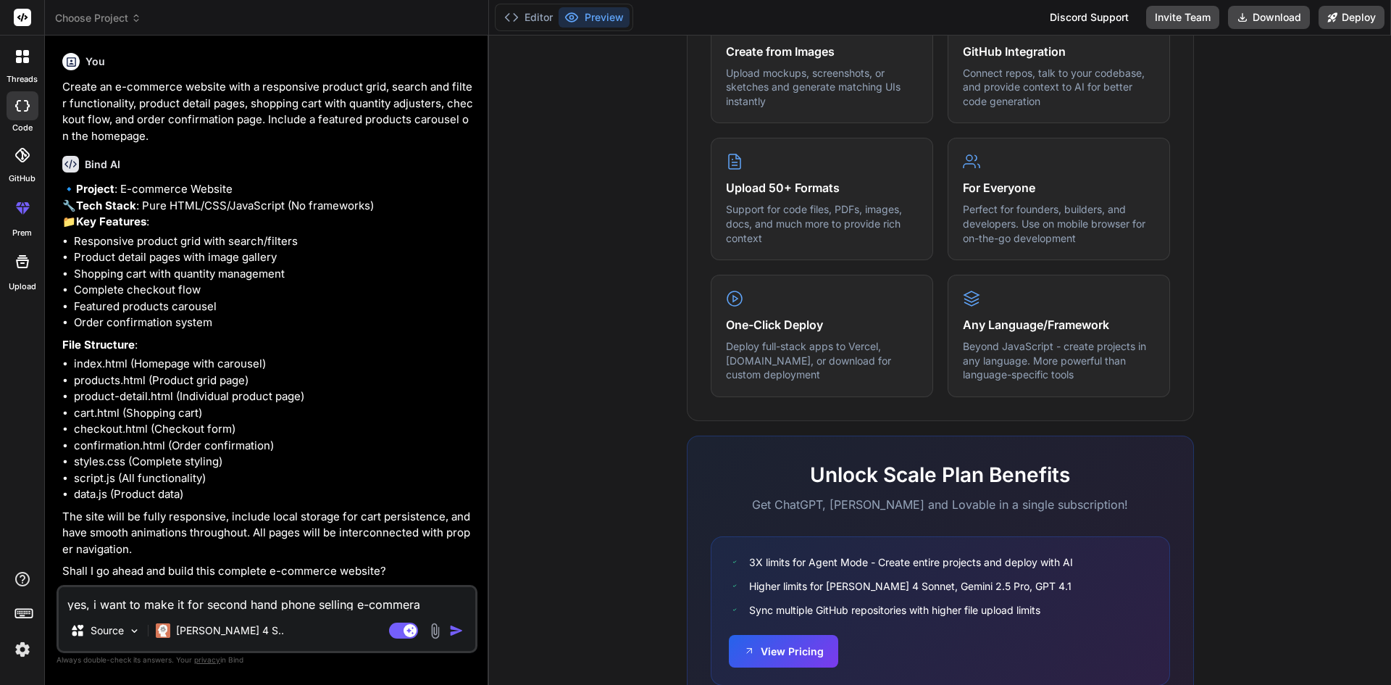
type textarea "yes, i want to make it for second hand phone selling e-commerac"
type textarea "x"
type textarea "yes, i want to make it for second hand phone selling e-commerace"
type textarea "x"
type textarea "yes, i want to make it for second hand phone selling e-commerac"
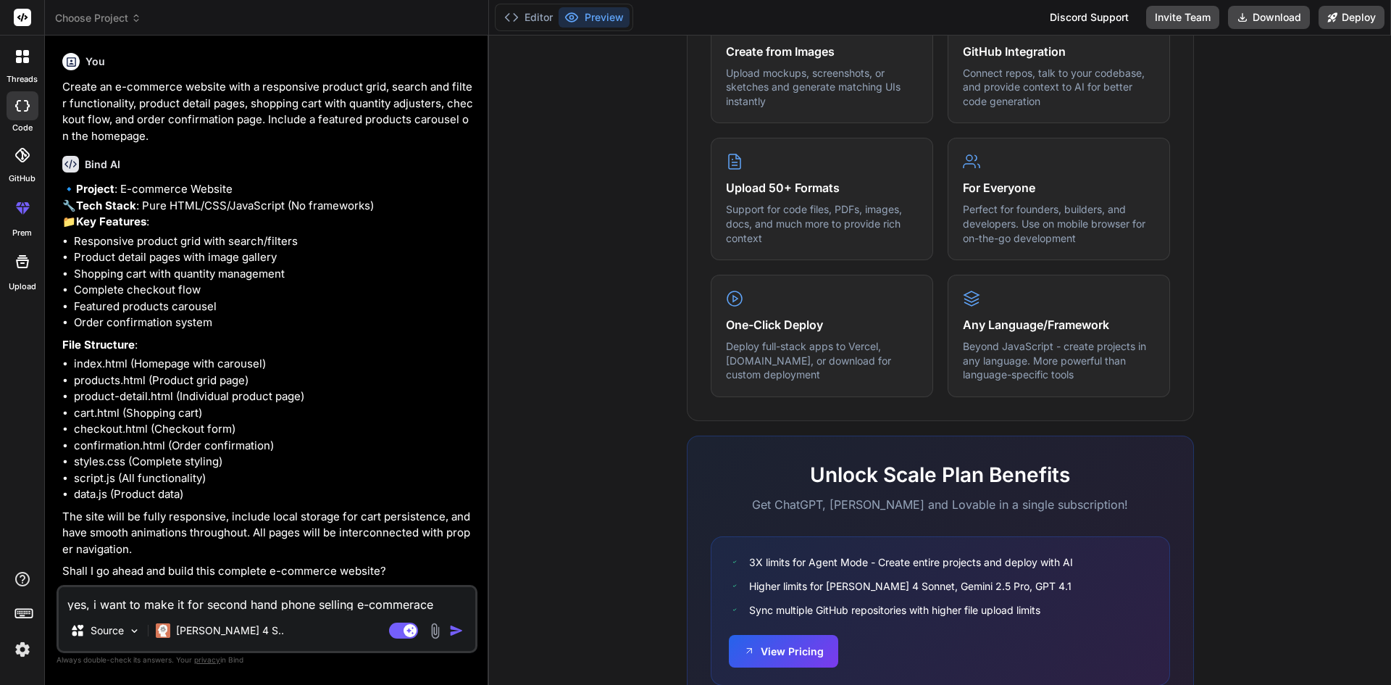
type textarea "x"
type textarea "yes, i want to make it for second hand phone selling e-commera"
type textarea "x"
type textarea "yes, i want to make it for second hand phone selling e-commer"
type textarea "x"
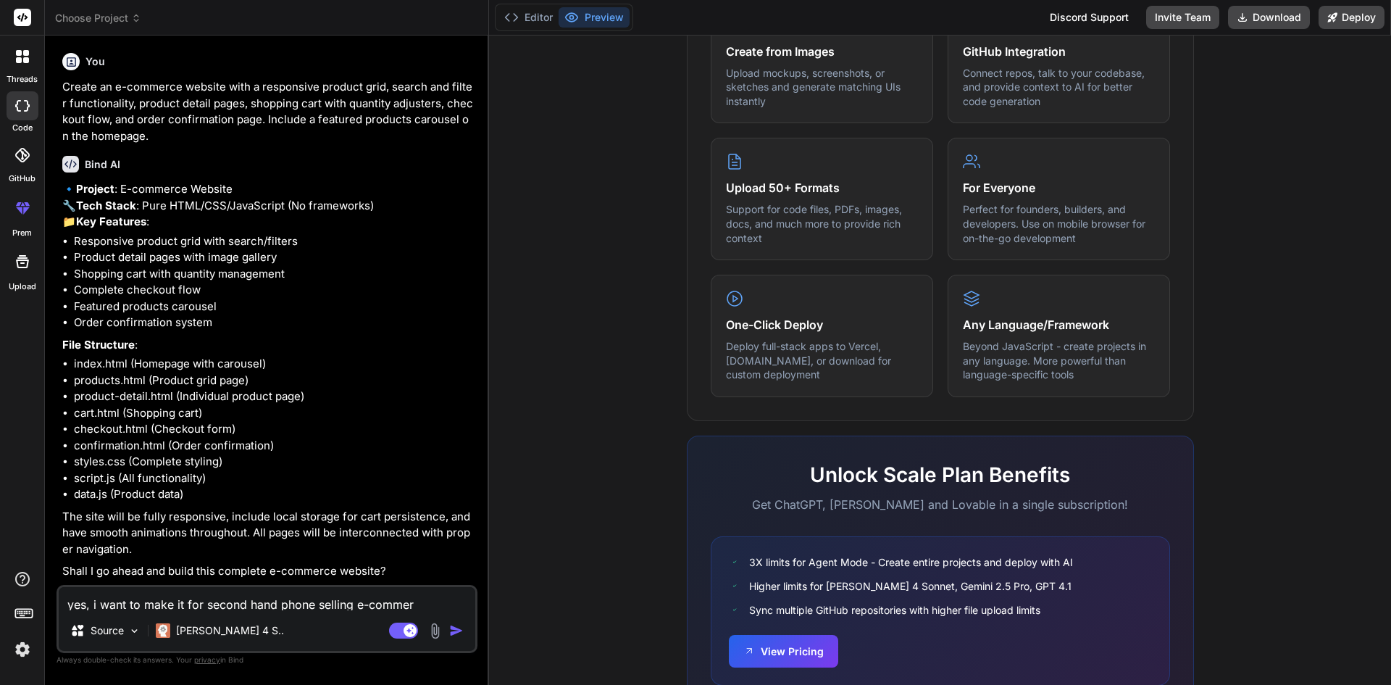
type textarea "yes, i want to make it for second hand phone selling e-commere"
type textarea "x"
type textarea "yes, i want to make it for second hand phone selling e-commerer"
type textarea "x"
type textarea "yes, i want to make it for second hand phone selling e-commere"
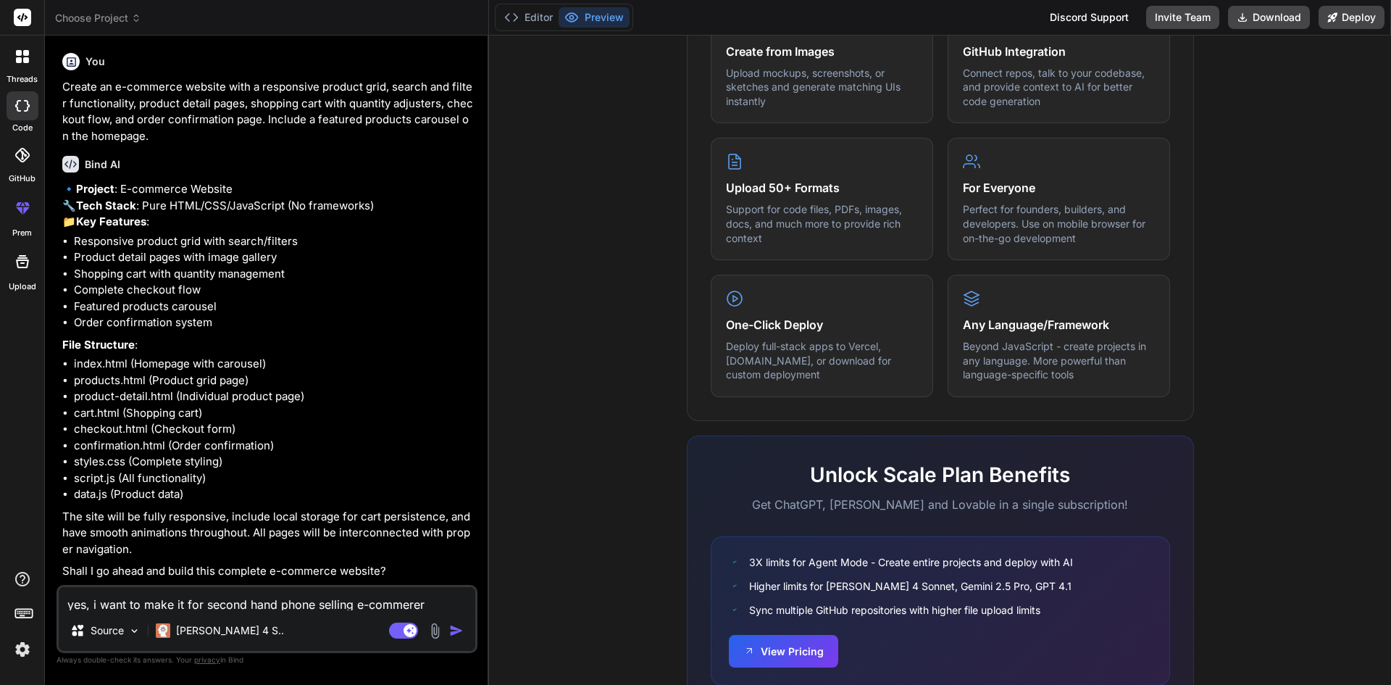
type textarea "x"
type textarea "yes, i want to make it for second hand phone selling e-commerec"
type textarea "x"
type textarea "yes, i want to make it for second hand phone selling e-commerece"
type textarea "x"
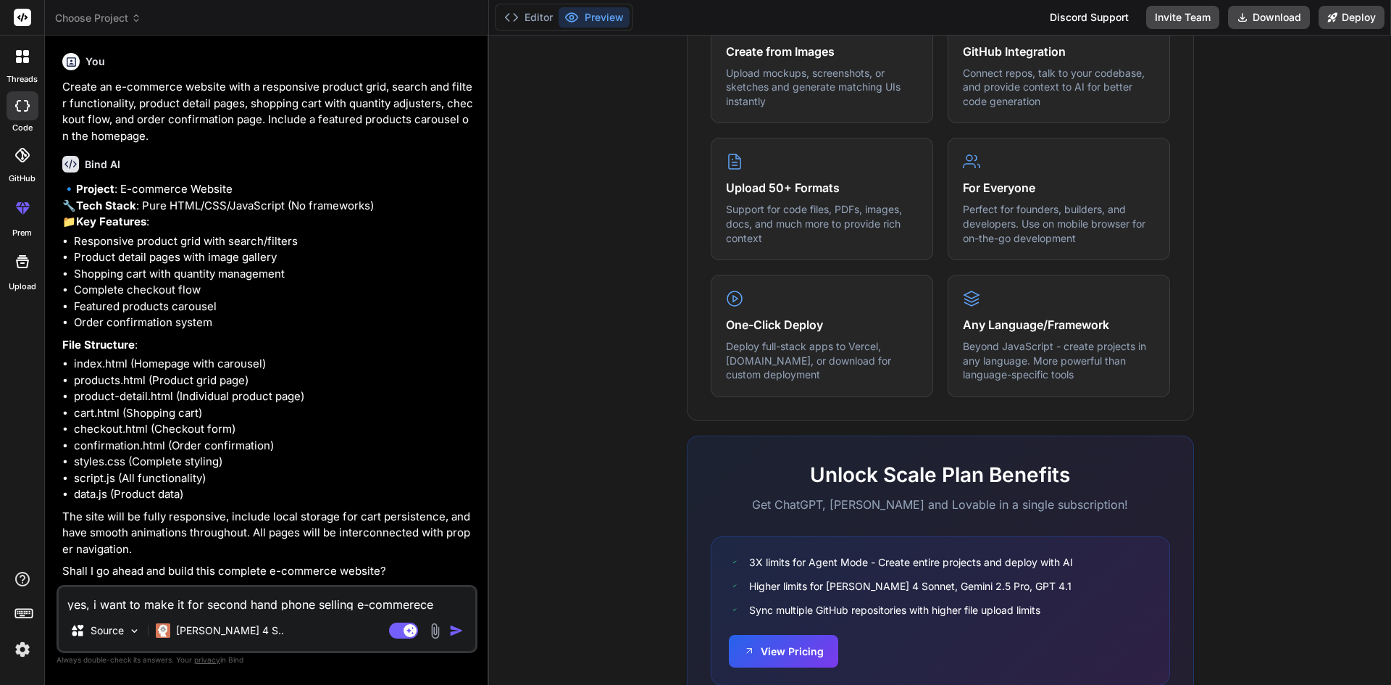
type textarea "yes, i want to make it for second hand phone selling e-commerece"
type textarea "x"
type textarea "yes, i want to make it for second hand phone selling e-commerece w"
type textarea "x"
type textarea "yes, i want to make it for second hand phone selling e-commerece we"
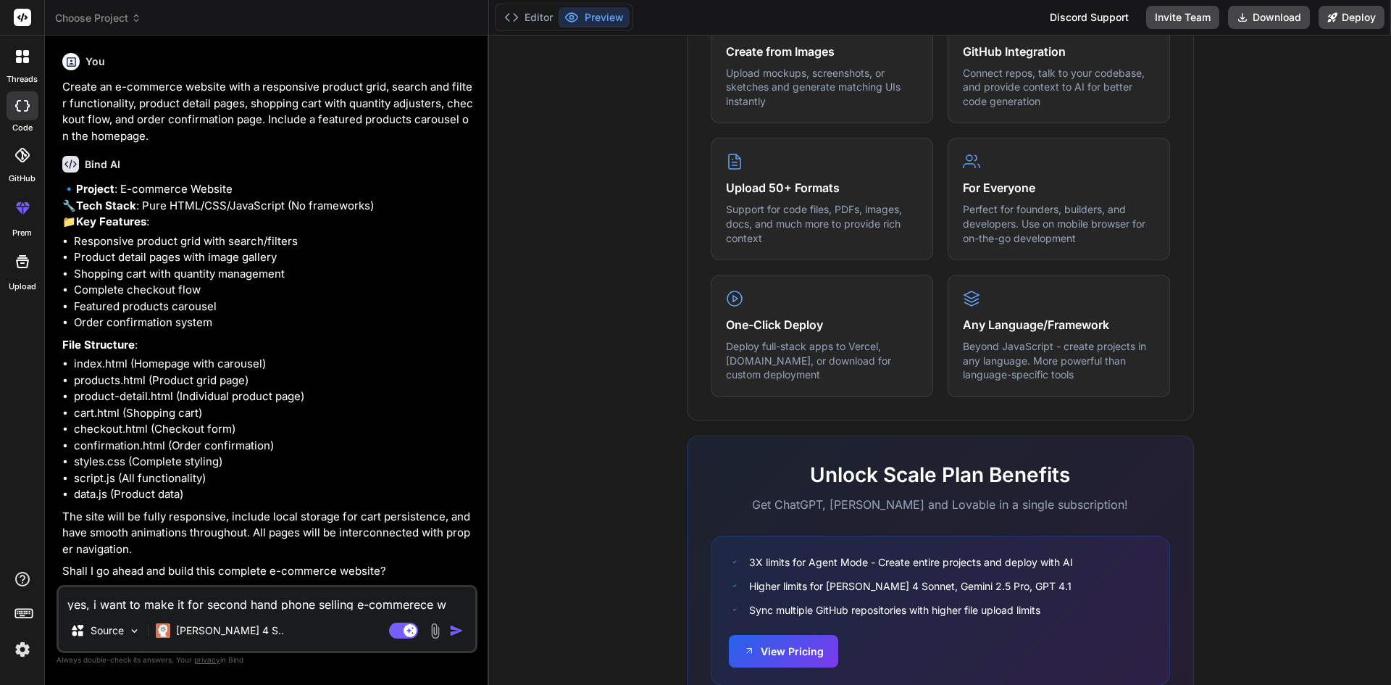
type textarea "x"
type textarea "yes, i want to make it for second hand phone selling e-commerece web"
type textarea "x"
type textarea "yes, i want to make it for second hand phone selling e-commerece webs"
type textarea "x"
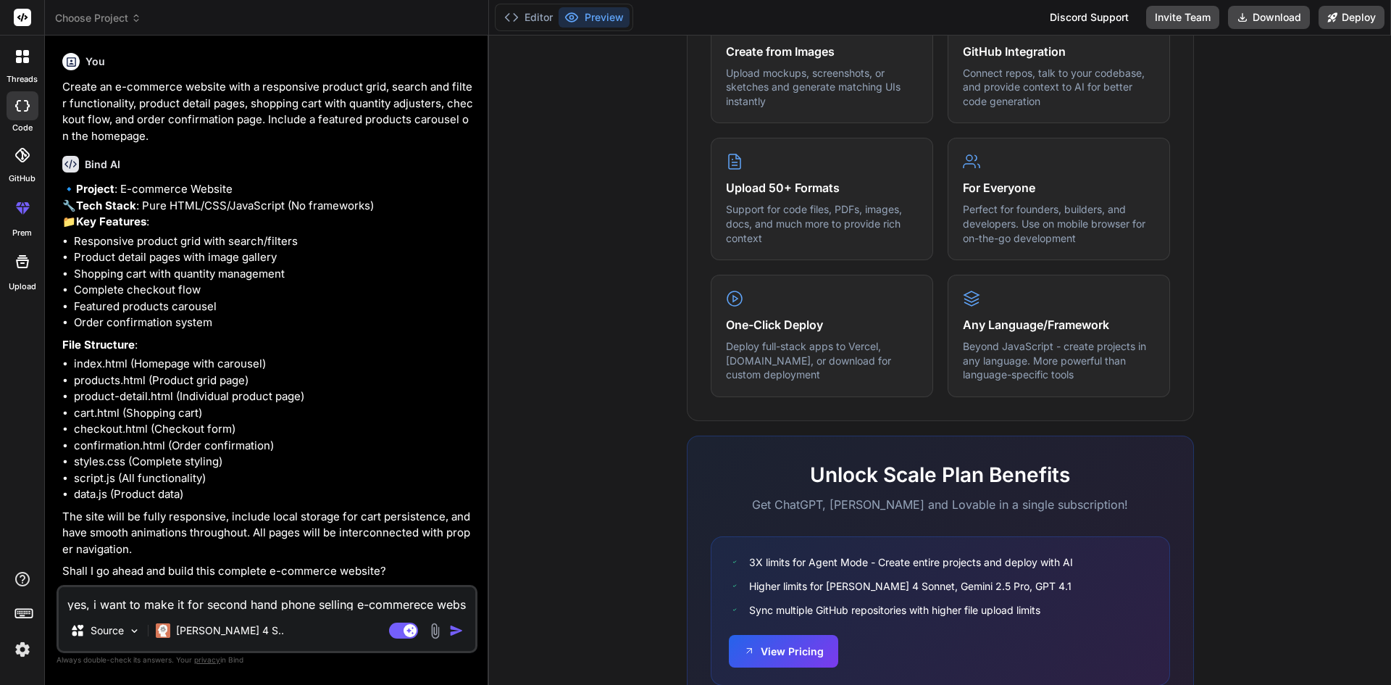
type textarea "yes, i want to make it for second hand phone selling e-commerece websi"
type textarea "x"
type textarea "yes, i want to make it for second hand phone selling e-commerece websit"
type textarea "x"
type textarea "yes, i want to make it for second hand phone selling e-commerece website"
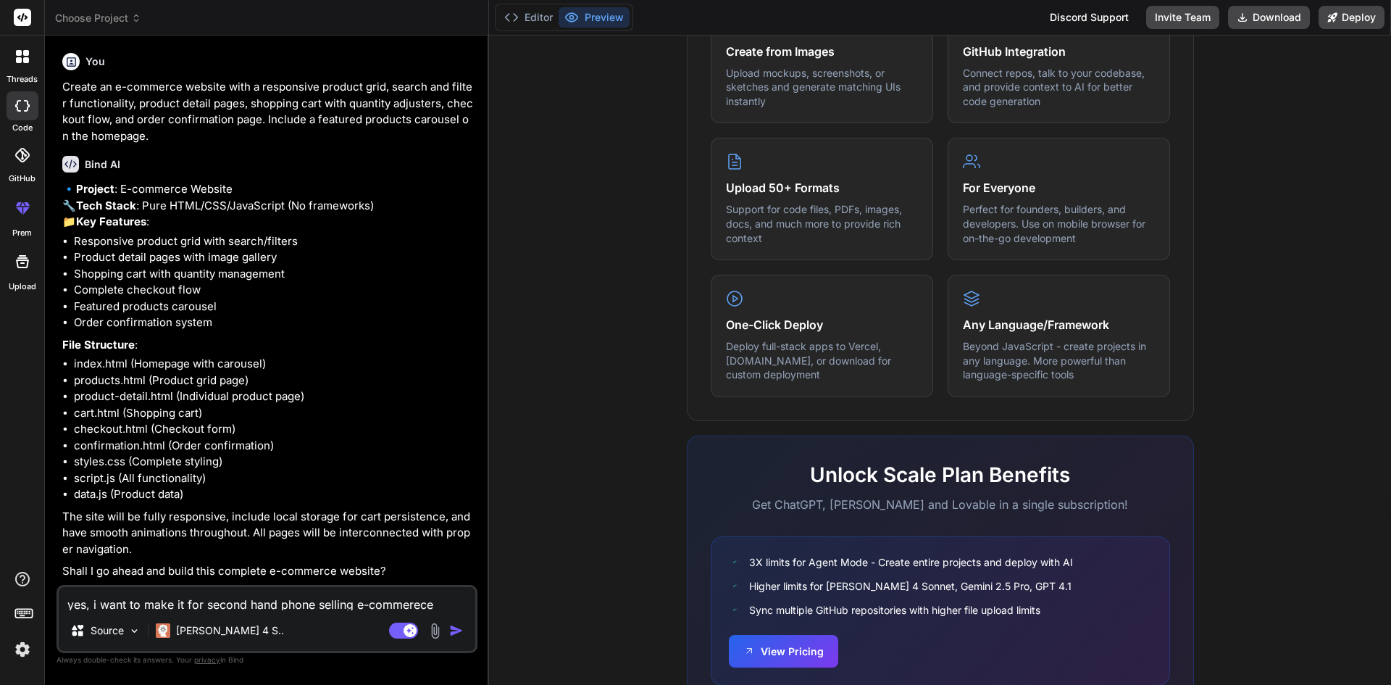
type textarea "x"
type textarea "yes, i want to make it for second hand phone selling e-commerece website,"
type textarea "x"
type textarea "yes, i want to make it for second hand phone selling e-commerece website,"
type textarea "x"
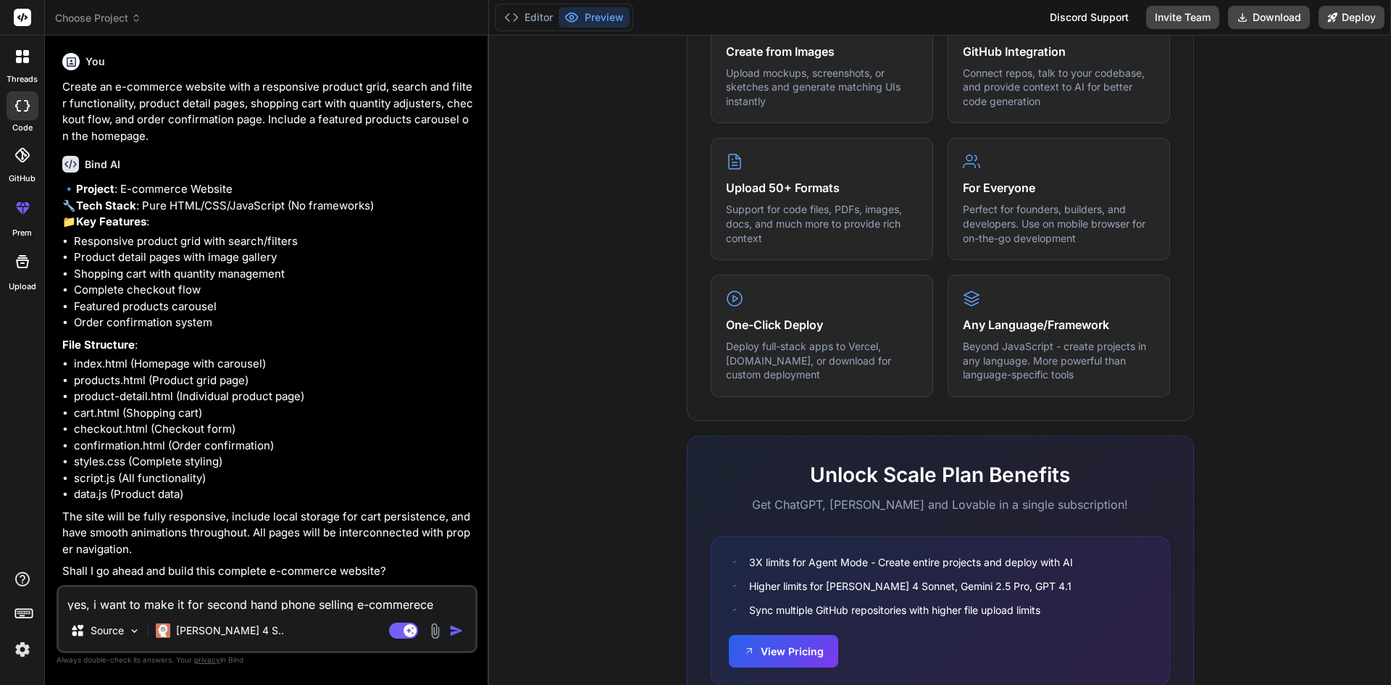
type textarea "yes, i want to make it for second hand phone selling e-commerece website, s"
type textarea "x"
type textarea "yes, i want to make it for second hand phone selling e-commerece website, sh"
type textarea "x"
type textarea "yes, i want to make it for second hand phone selling e-commerece website, sho"
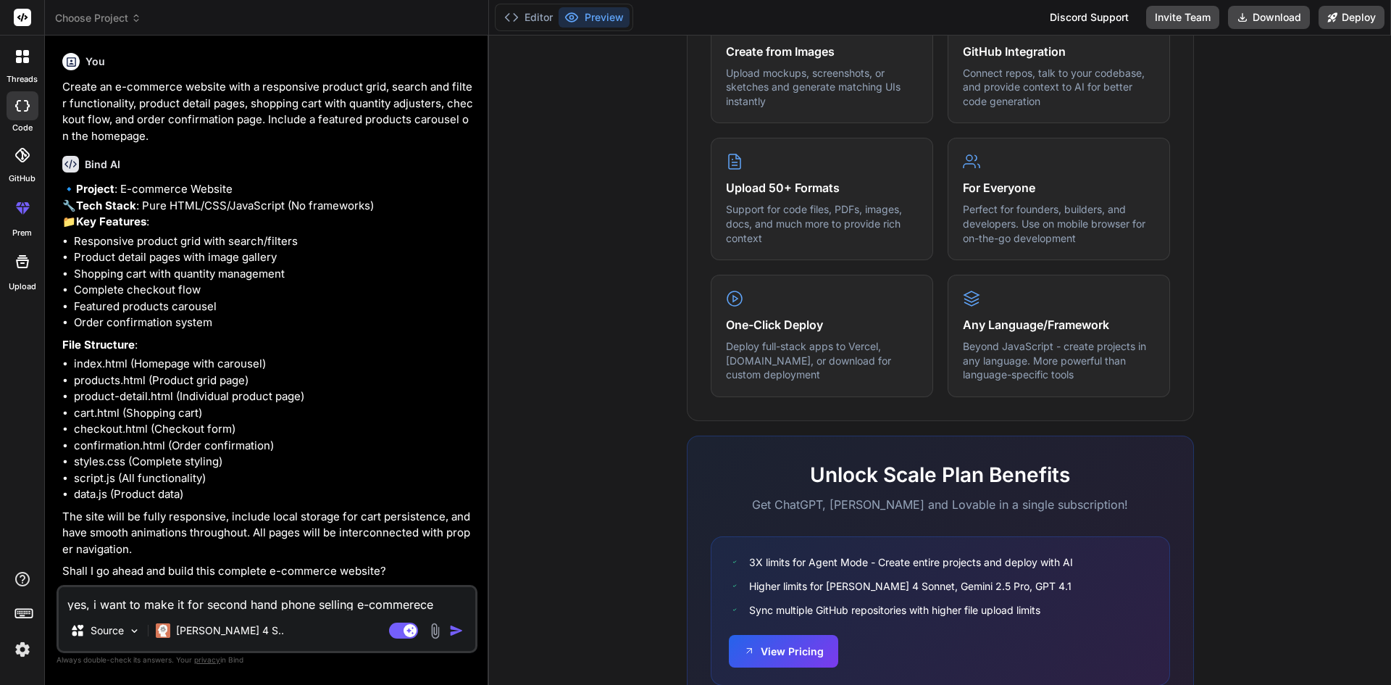
type textarea "x"
type textarea "yes, i want to make it for second hand phone selling e-commerece website, shou"
type textarea "x"
type textarea "yes, i want to make it for second hand phone selling e-commerece website, shoul"
type textarea "x"
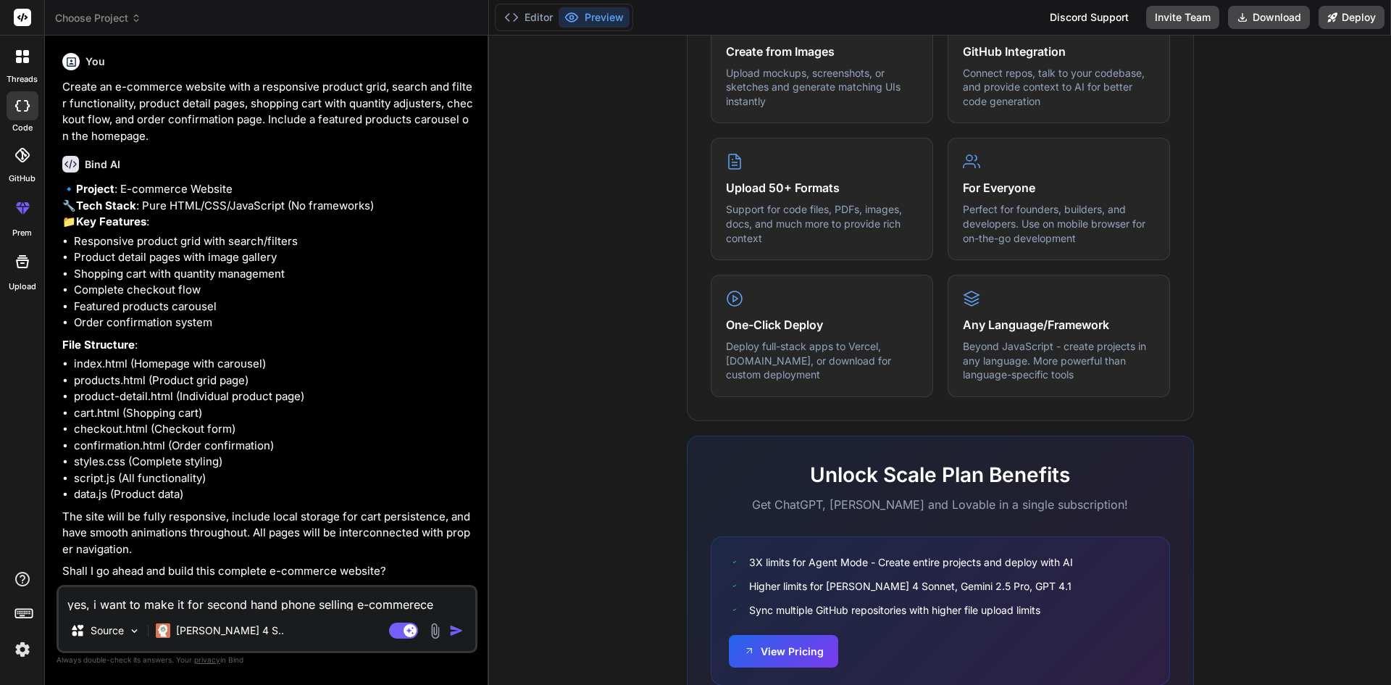
type textarea "yes, i want to make it for second hand phone selling e-commerece website, should"
type textarea "x"
type textarea "yes, i want to make it for second hand phone selling e-commerece website, should"
type textarea "x"
type textarea "yes, i want to make it for second hand phone selling e-commerece website, shoul…"
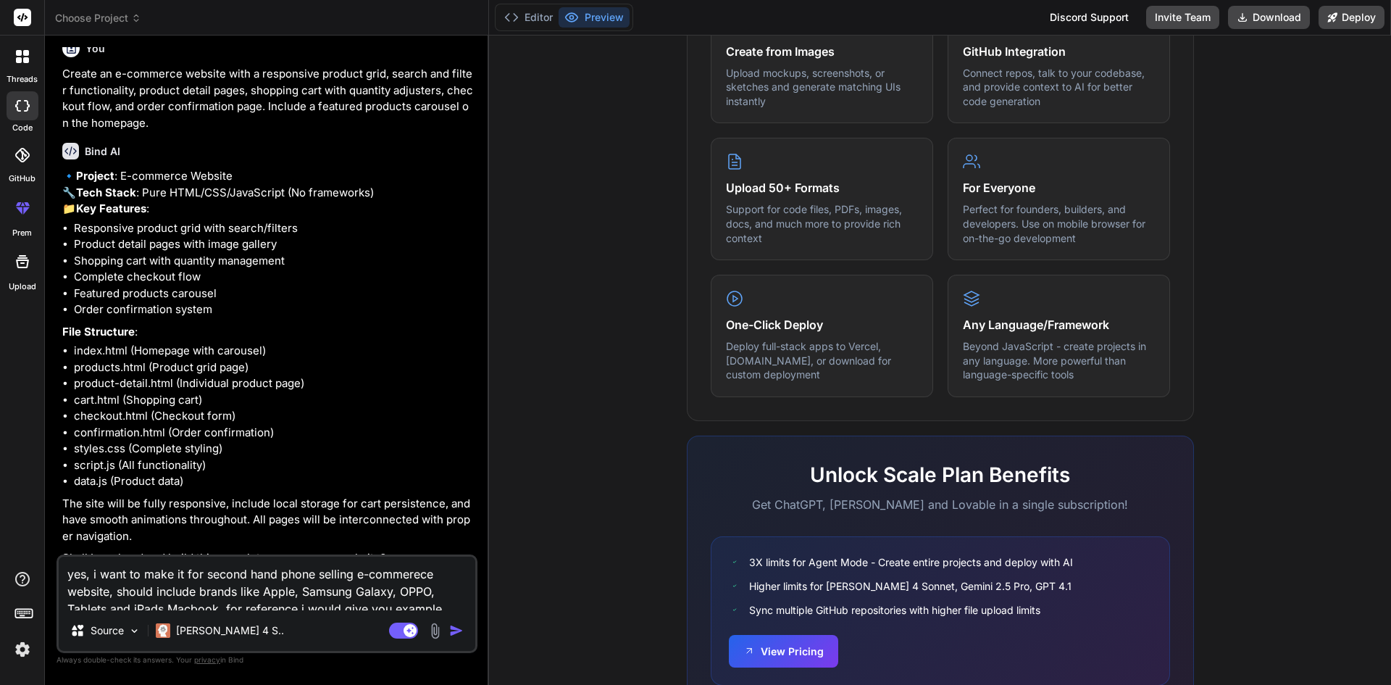
paste textarea "https://www.google.com/aclk?sa=L&ai=DChsSEwiik5LQps-PAxVwpWYCHed2LHkYACICCAEQFx…"
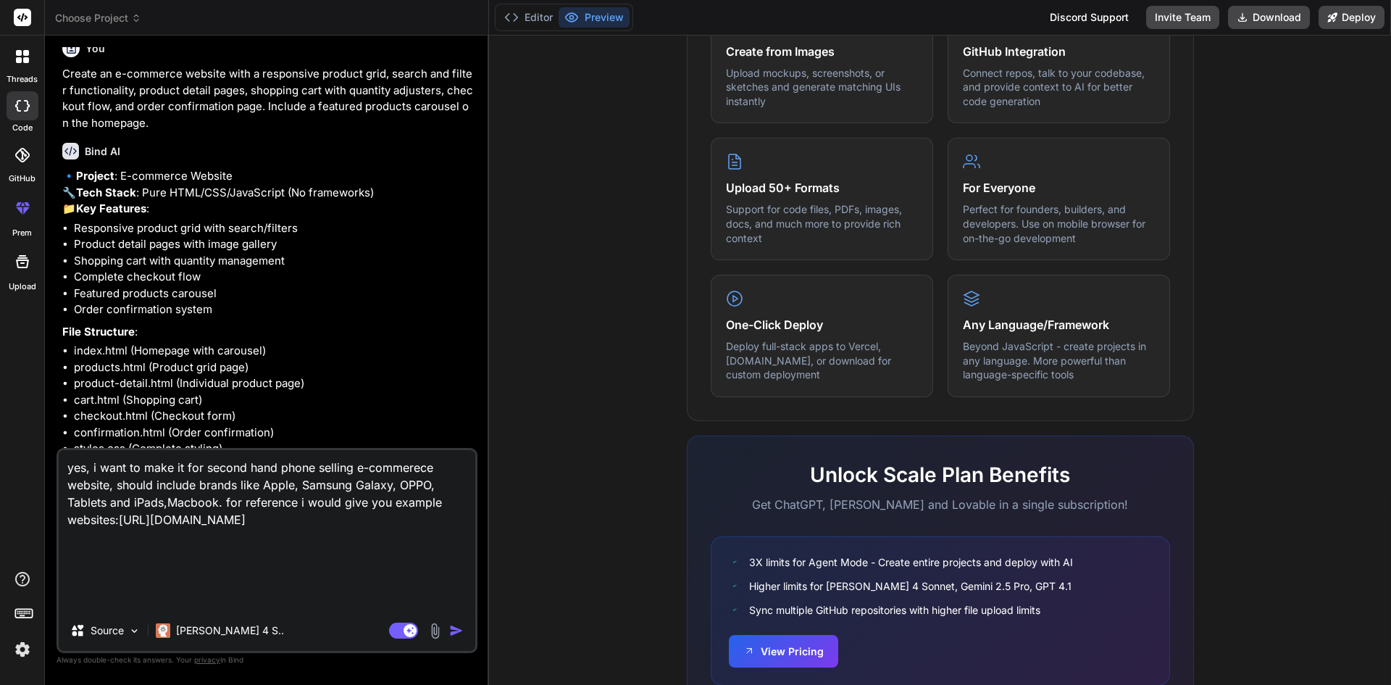
drag, startPoint x: 287, startPoint y: 501, endPoint x: 367, endPoint y: 611, distance: 135.8
click at [367, 610] on textarea "yes, i want to make it for second hand phone selling e-commerece website, shoul…" at bounding box center [267, 530] width 417 height 160
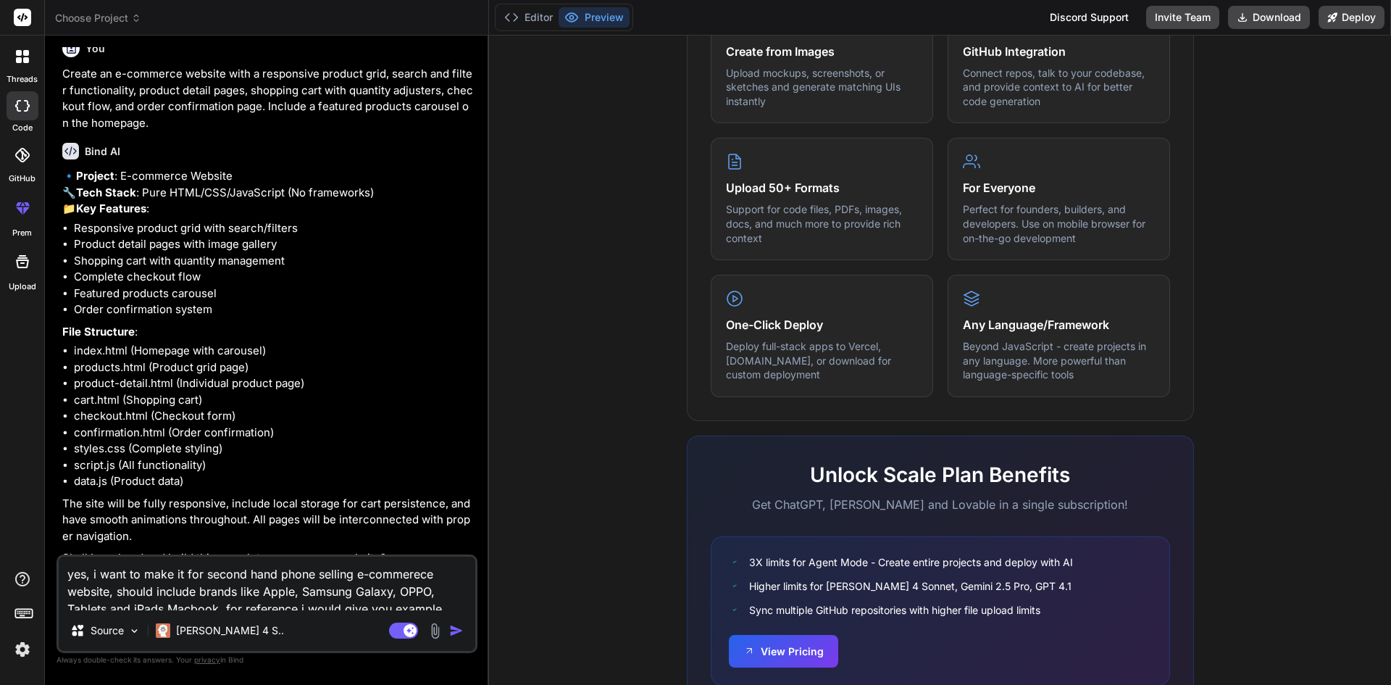
paste textarea "https://reebelo.com.au/"
paste textarea "https://ozmobiles.com.au/"
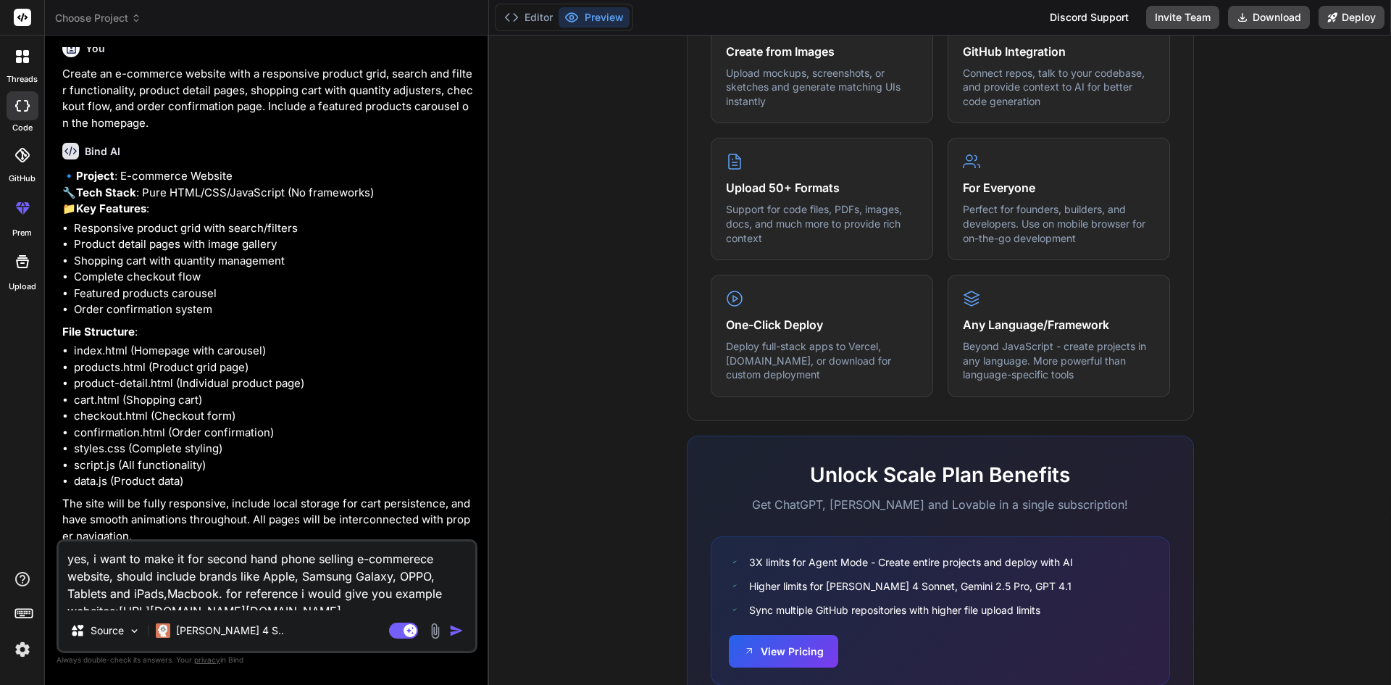
paste textarea "https://www.phonebot.com.au/"
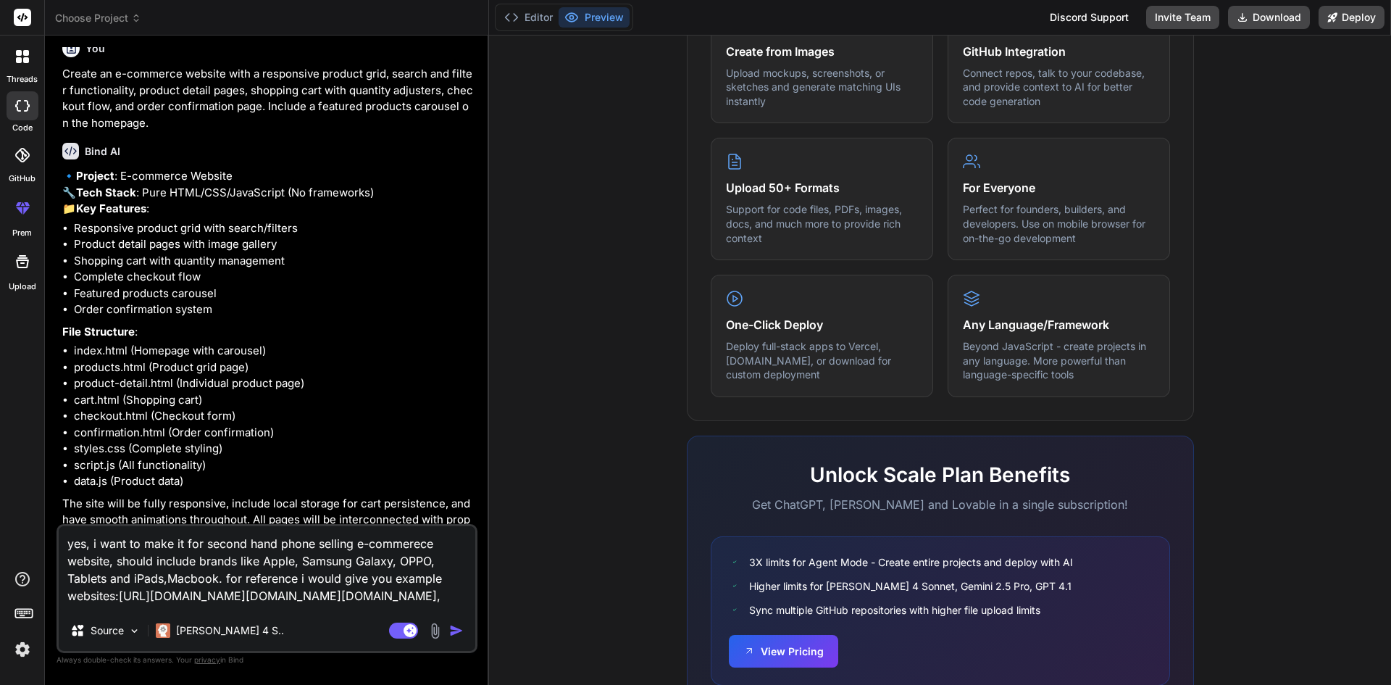
paste textarea "https://secondhandphones.com.au/"
click at [459, 633] on img "button" at bounding box center [456, 630] width 14 height 14
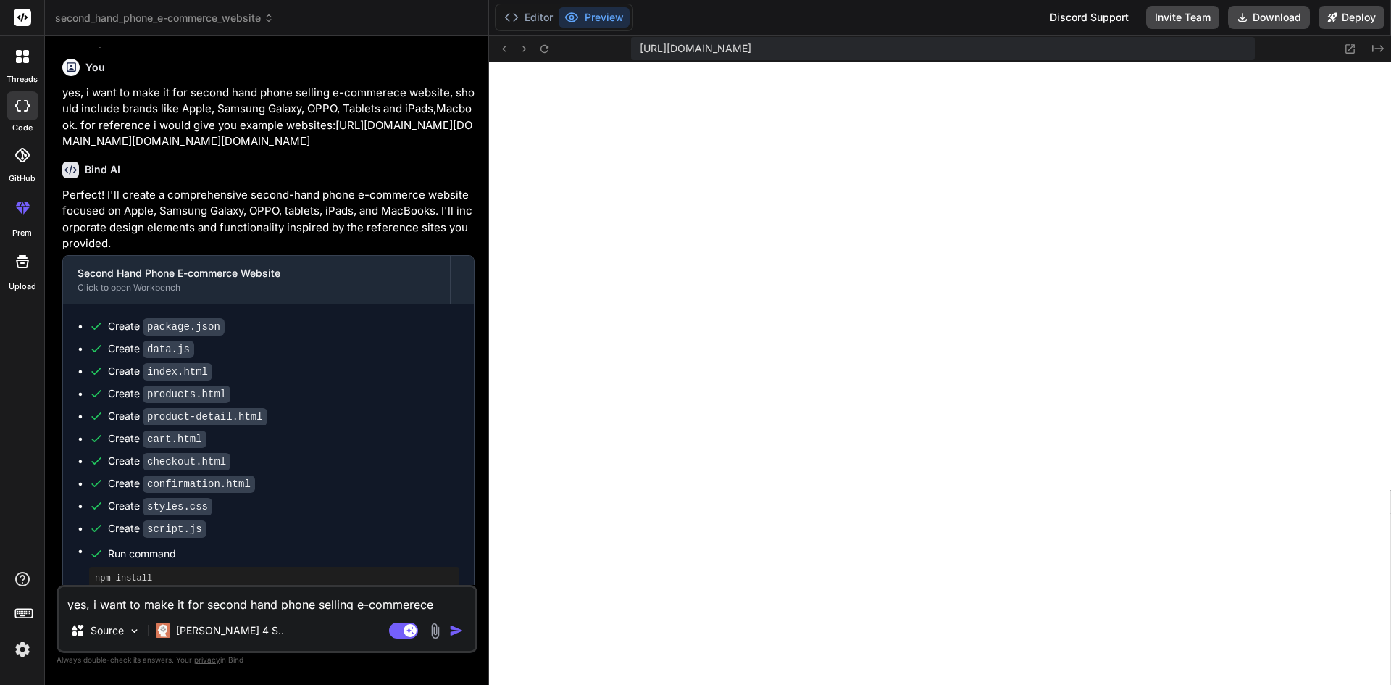
scroll to position [661, 0]
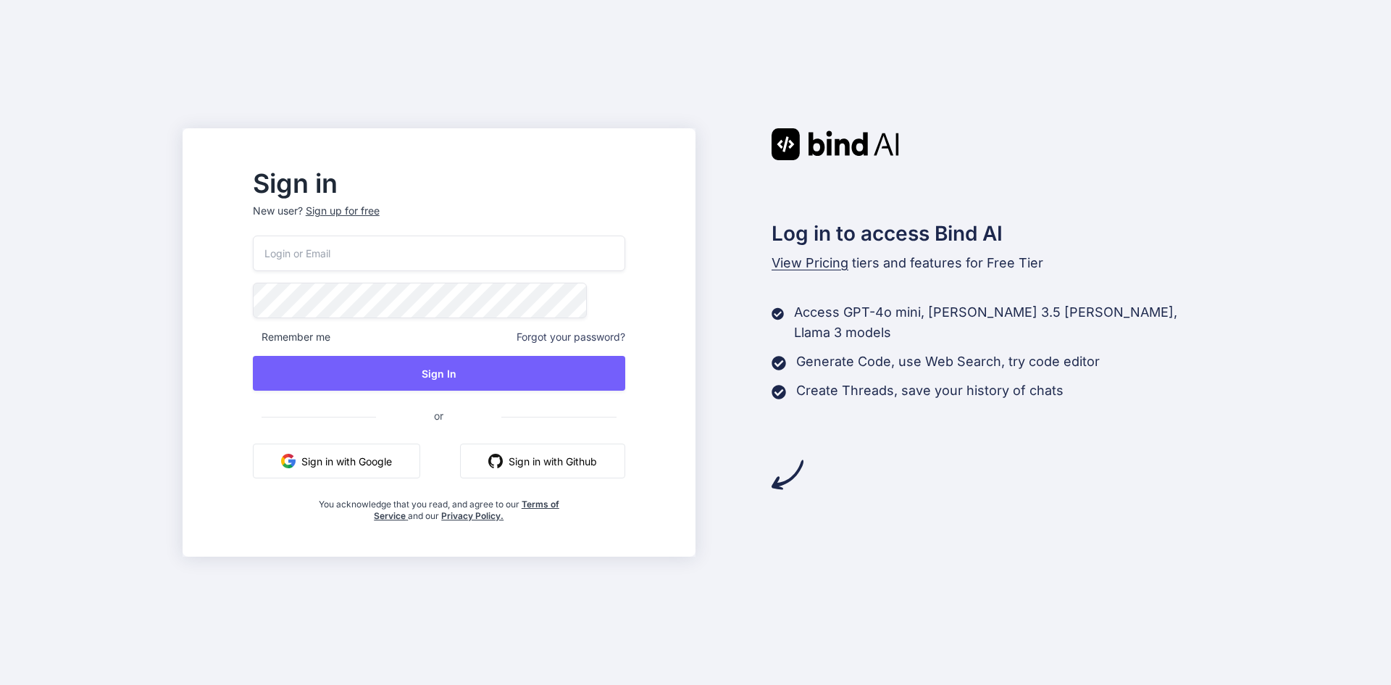
click at [393, 458] on button "Sign in with Google" at bounding box center [336, 460] width 167 height 35
